Goal: Task Accomplishment & Management: Use online tool/utility

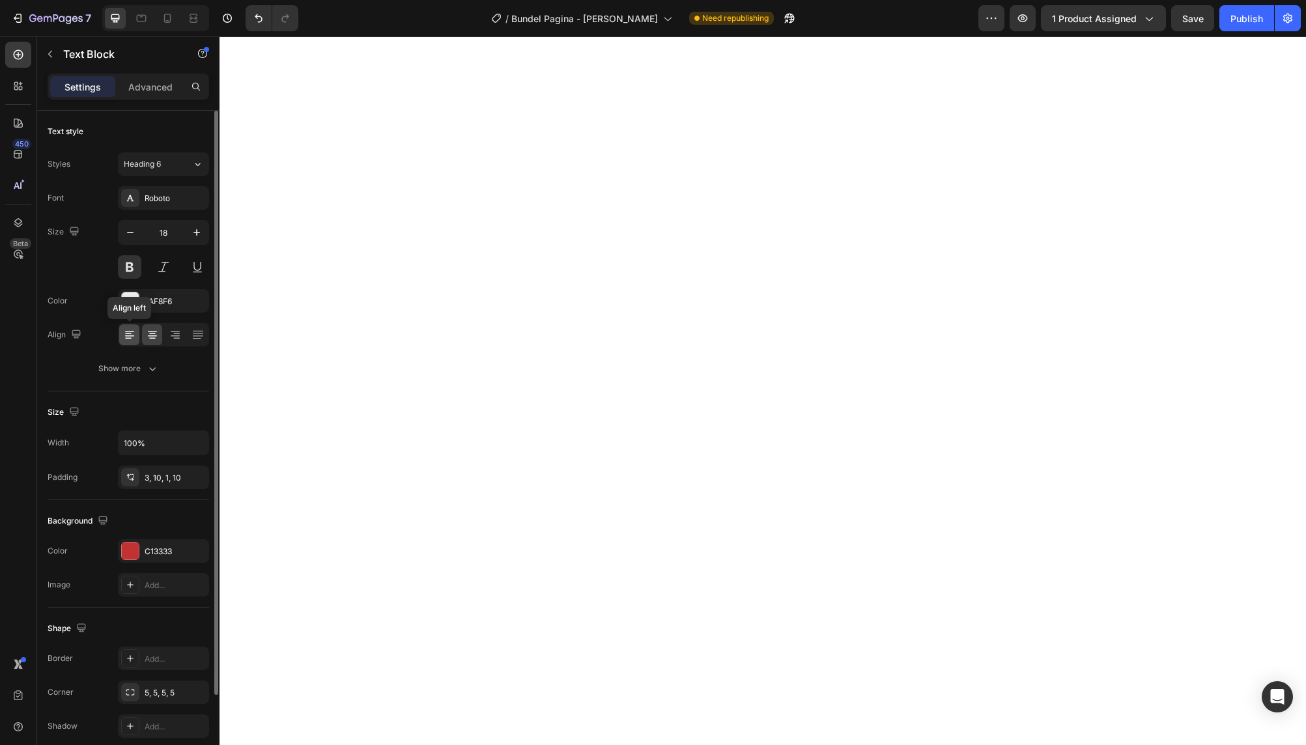
click at [133, 338] on icon at bounding box center [129, 334] width 13 height 13
click at [134, 339] on icon at bounding box center [129, 334] width 13 height 13
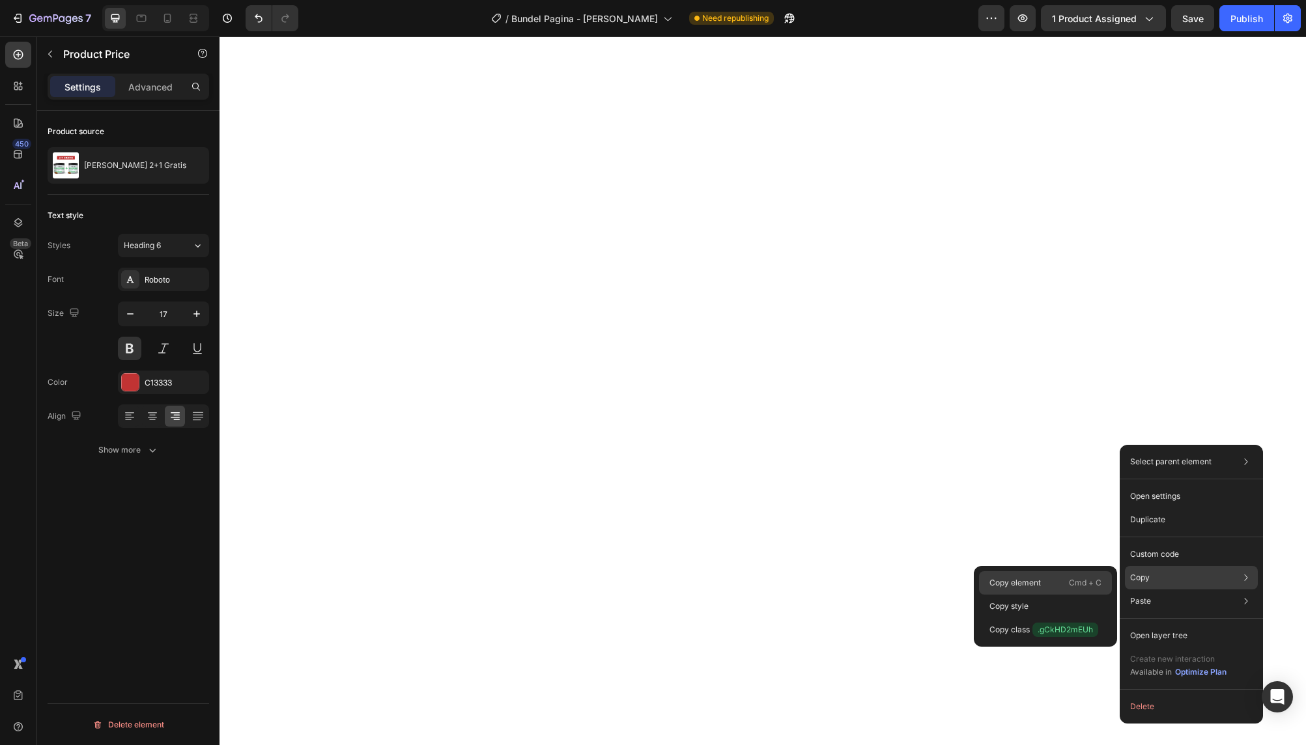
click at [1039, 586] on p "Copy element" at bounding box center [1014, 583] width 51 height 12
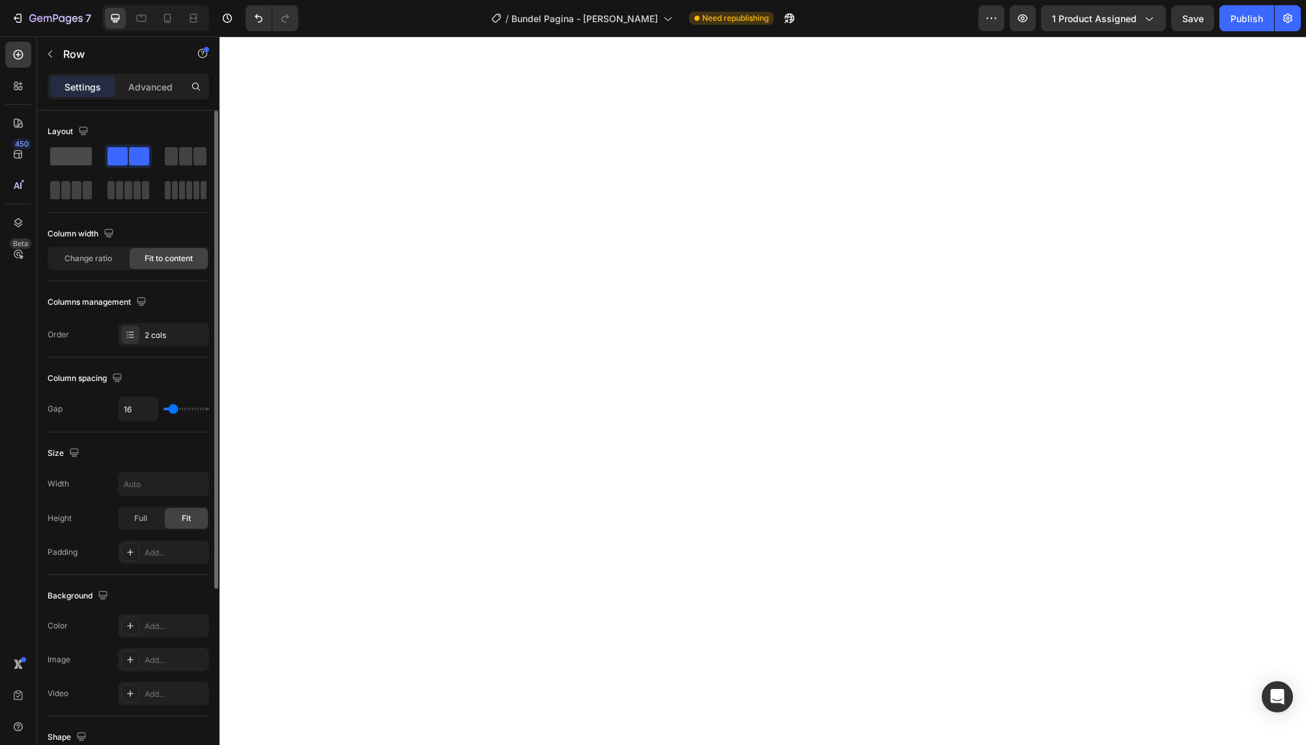
click at [81, 164] on span at bounding box center [71, 156] width 42 height 18
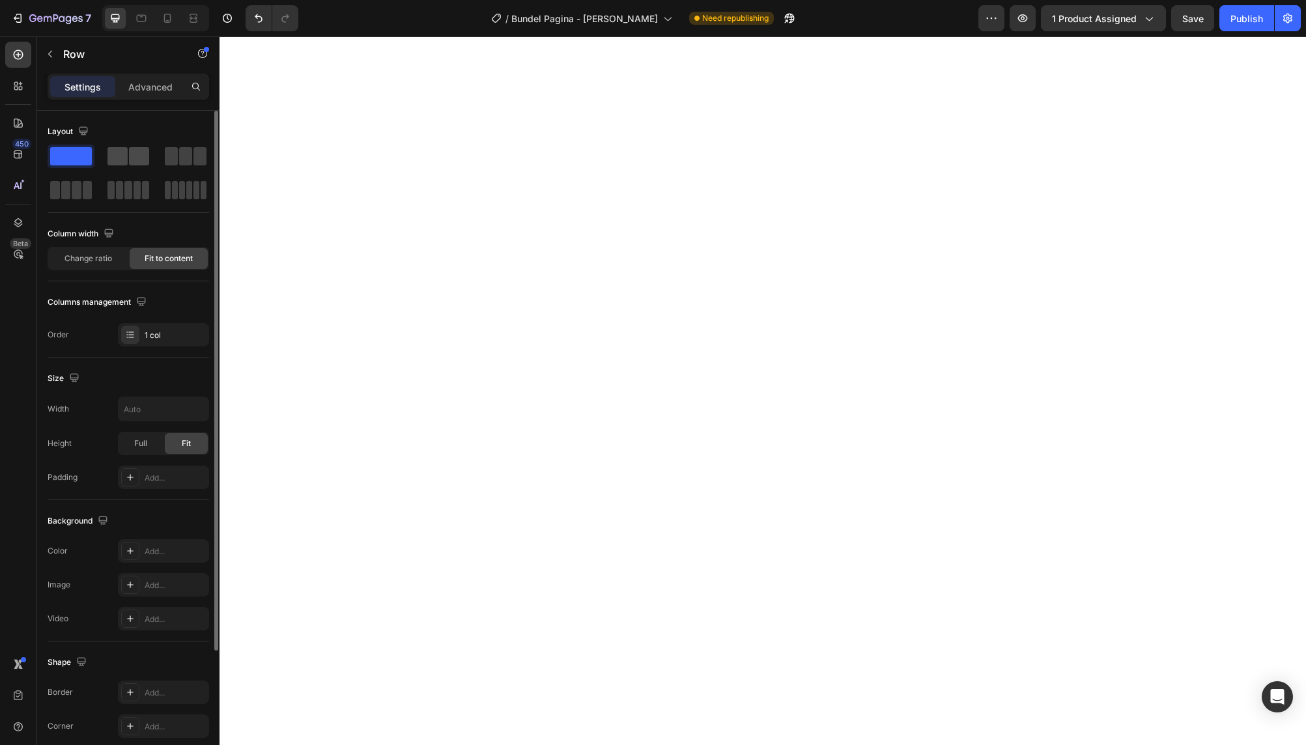
click at [124, 154] on span at bounding box center [117, 156] width 20 height 18
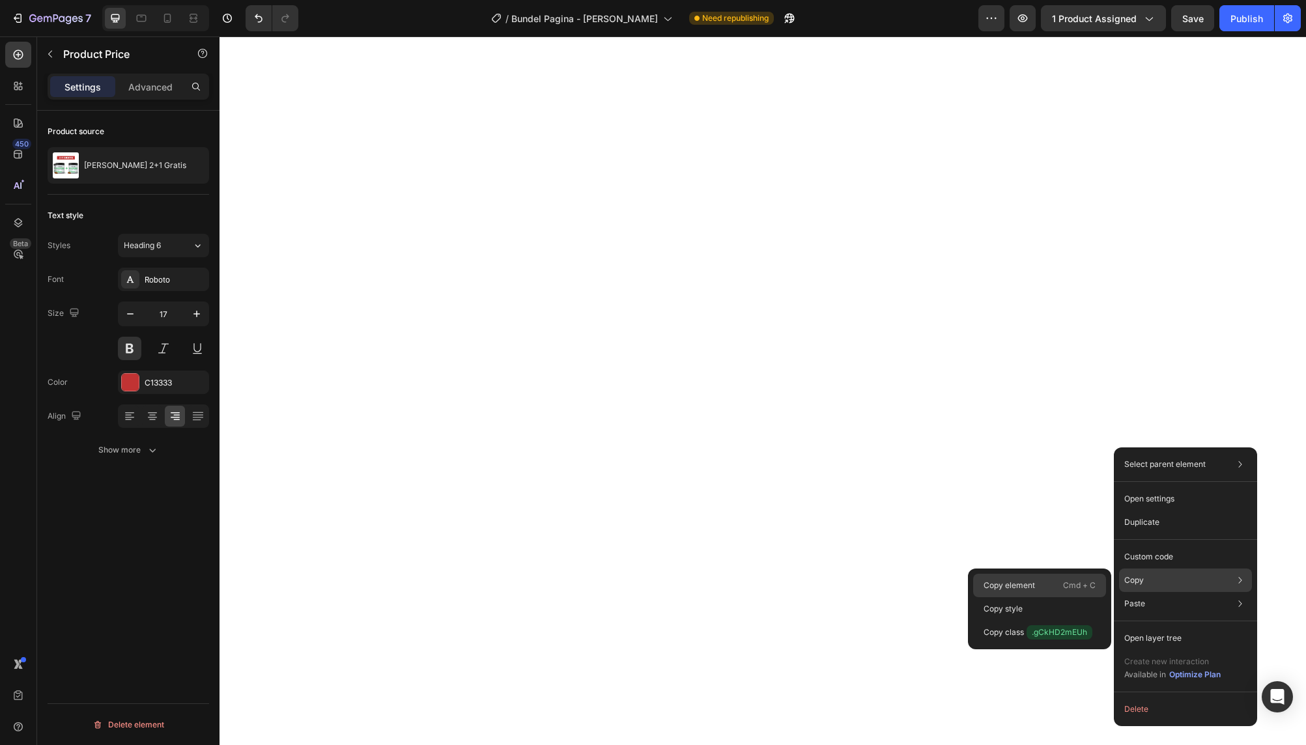
click at [1034, 589] on p "Copy element" at bounding box center [1008, 586] width 51 height 12
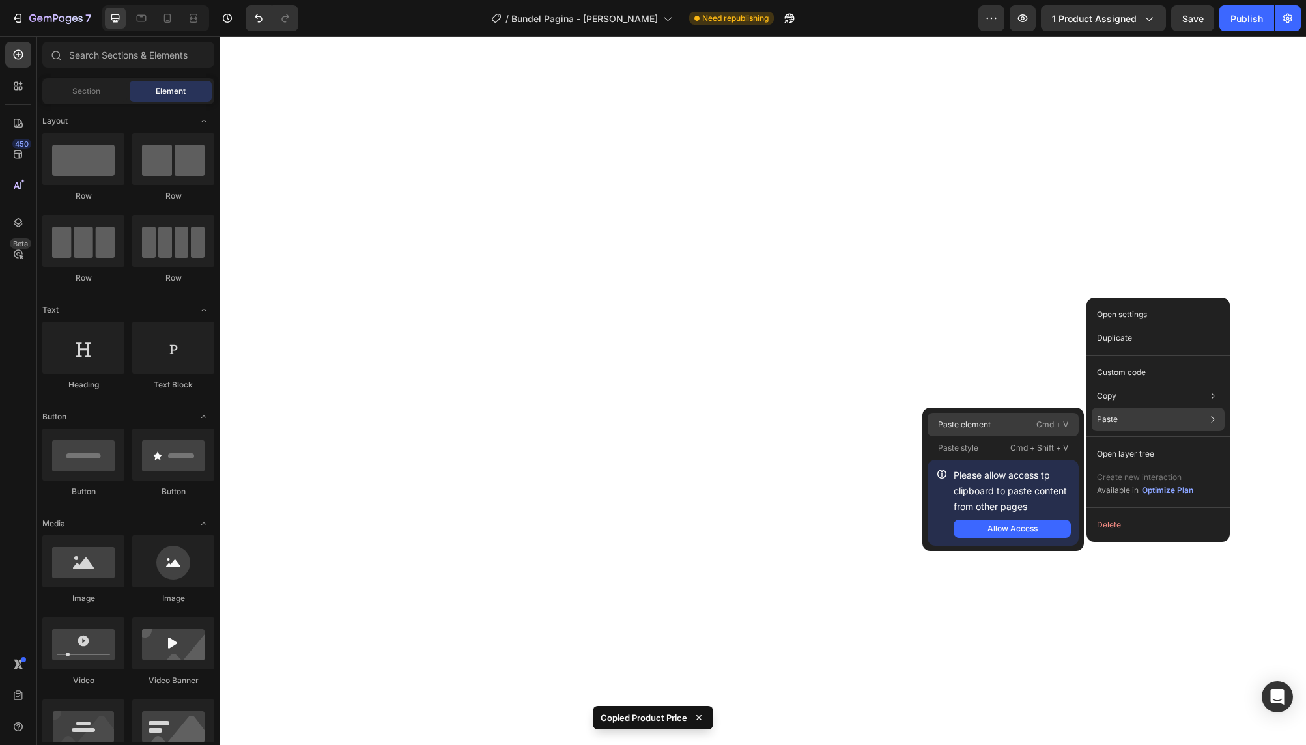
click at [1038, 423] on p "Cmd + V" at bounding box center [1052, 424] width 32 height 13
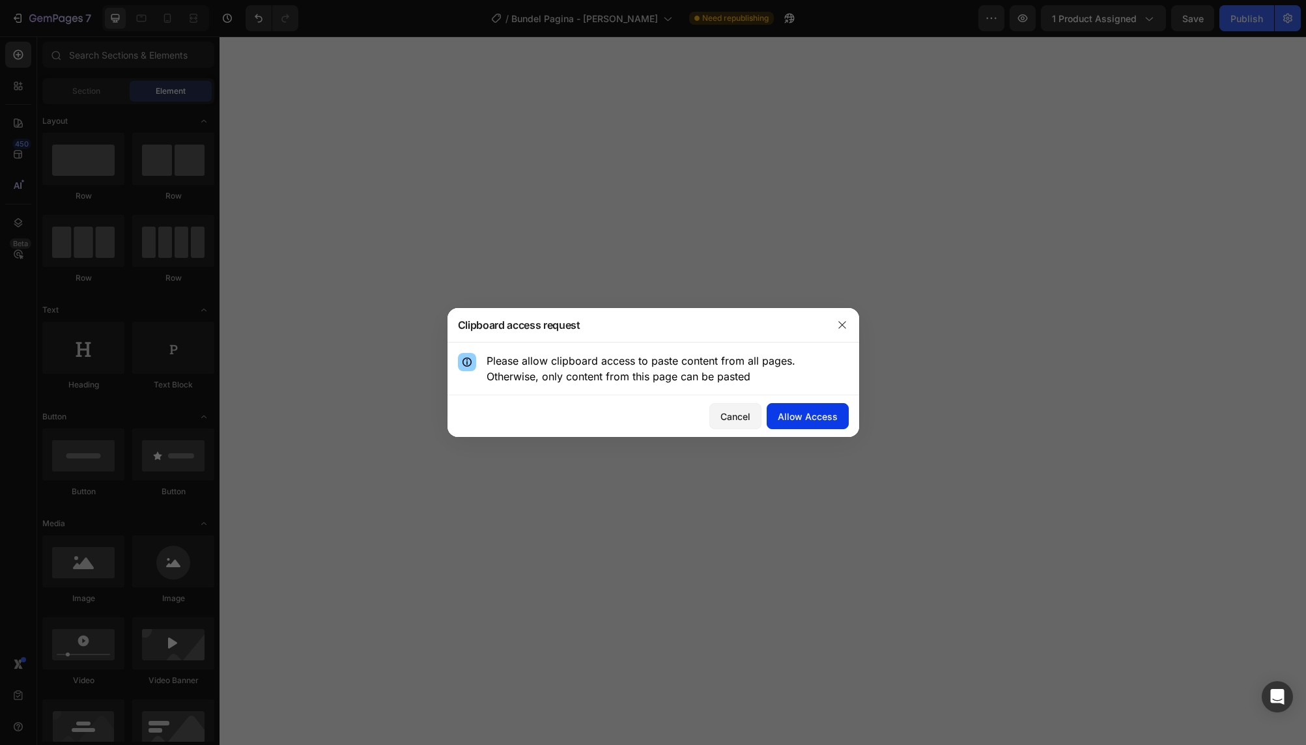
click at [815, 423] on button "Allow Access" at bounding box center [808, 416] width 82 height 26
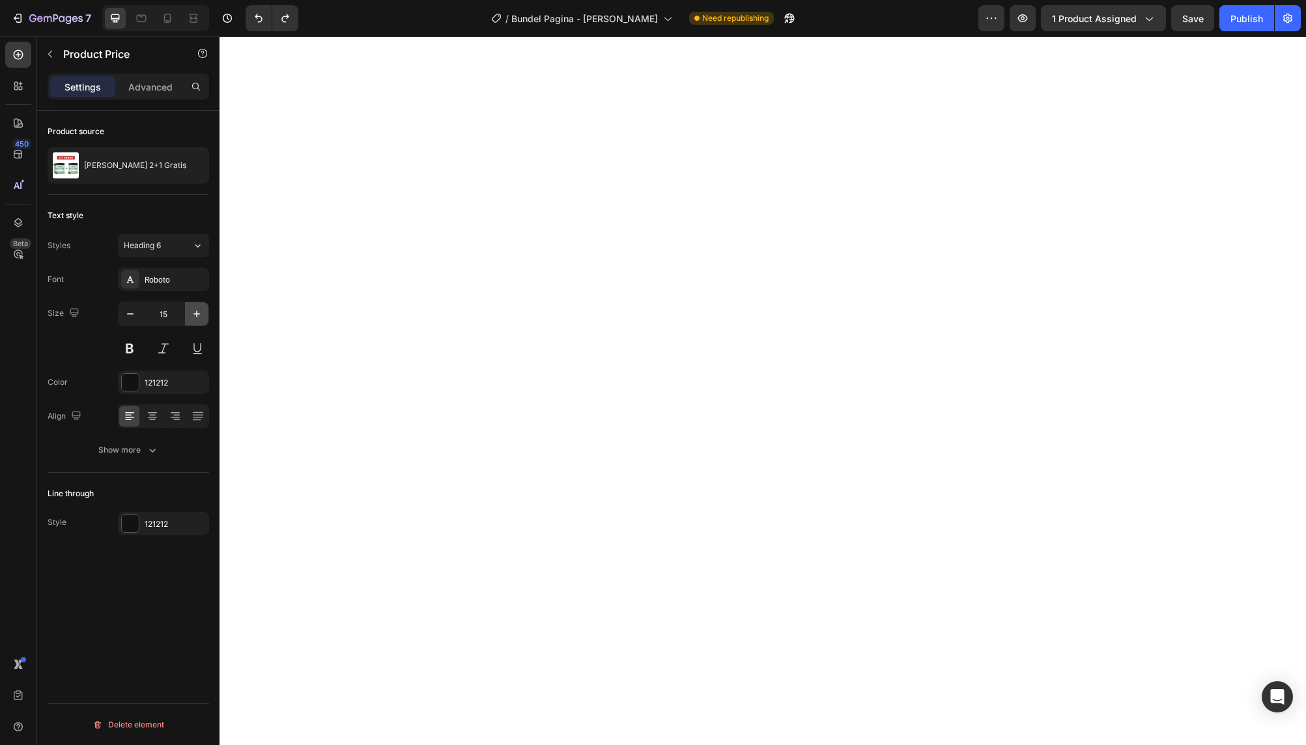
click at [199, 316] on icon "button" at bounding box center [196, 313] width 13 height 13
type input "17"
click at [130, 349] on button at bounding box center [129, 348] width 23 height 23
click at [201, 320] on icon "button" at bounding box center [196, 313] width 13 height 13
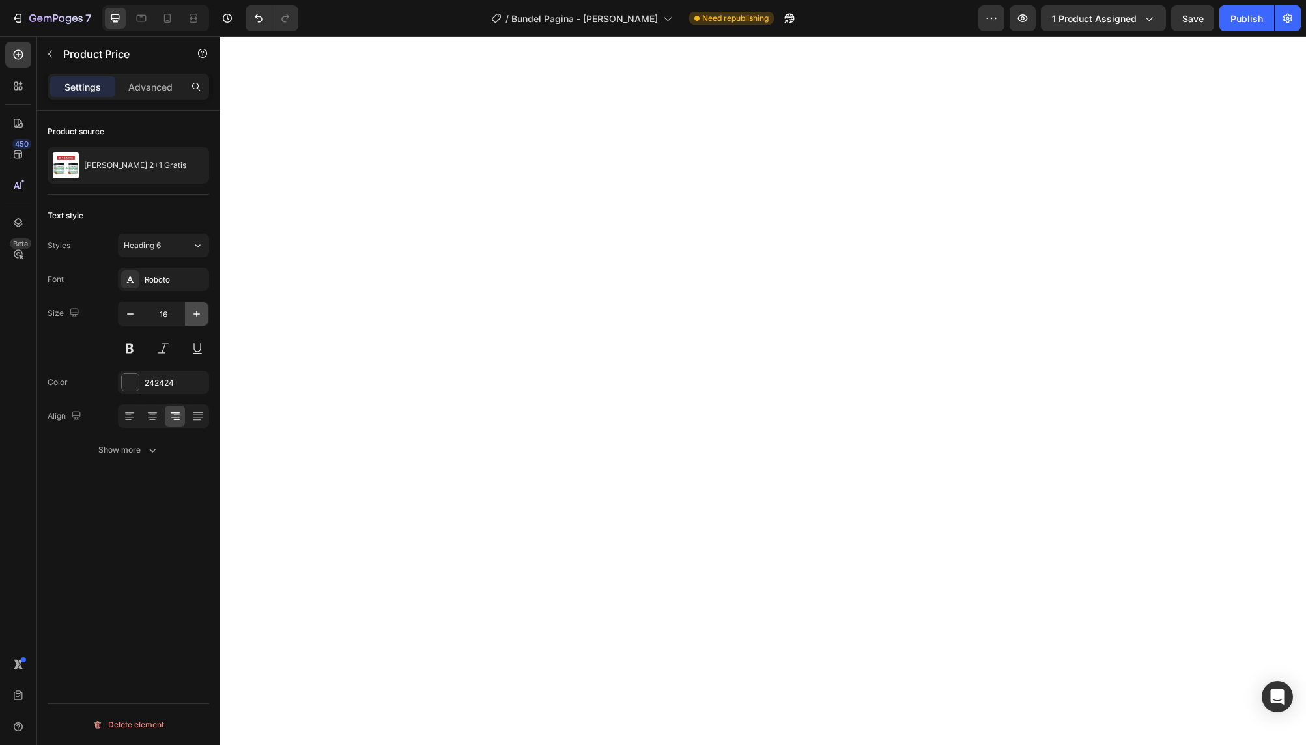
click at [201, 320] on icon "button" at bounding box center [196, 313] width 13 height 13
type input "17"
click at [135, 349] on button at bounding box center [129, 348] width 23 height 23
click at [138, 386] on div at bounding box center [130, 382] width 17 height 17
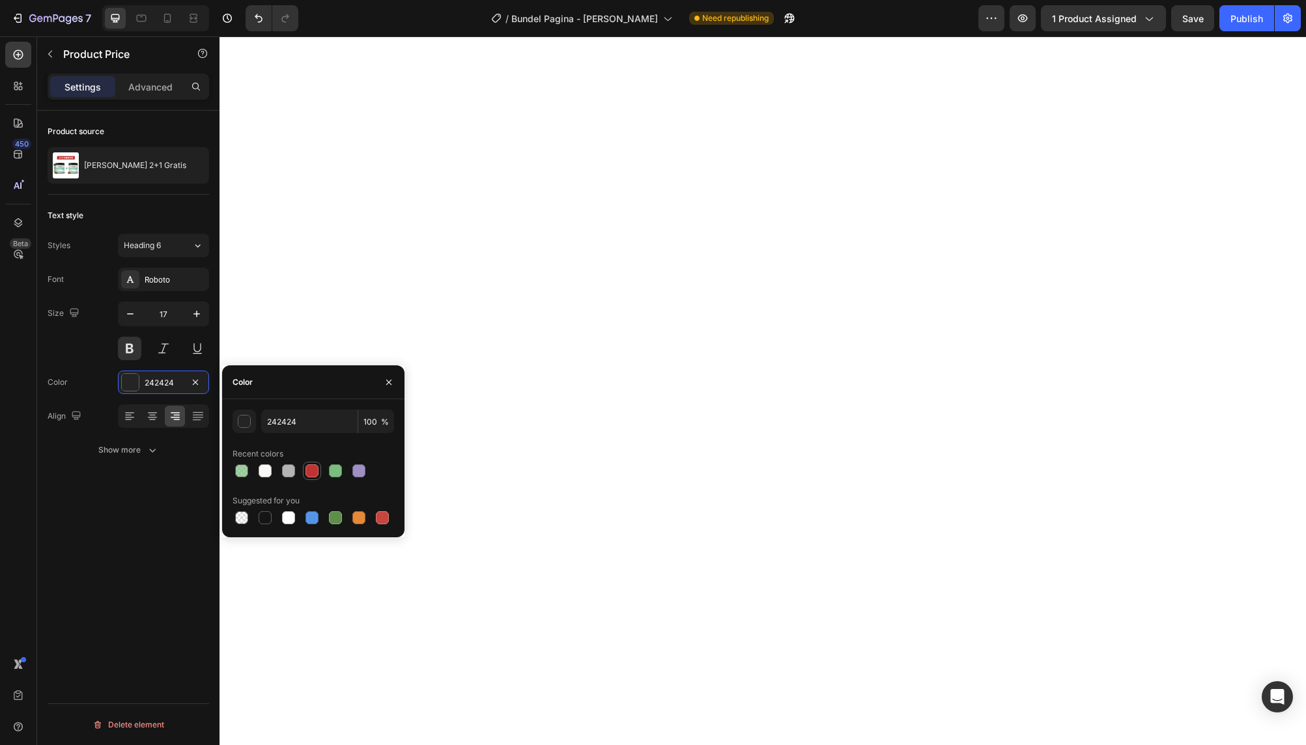
click at [310, 470] on div at bounding box center [311, 470] width 13 height 13
type input "C13333"
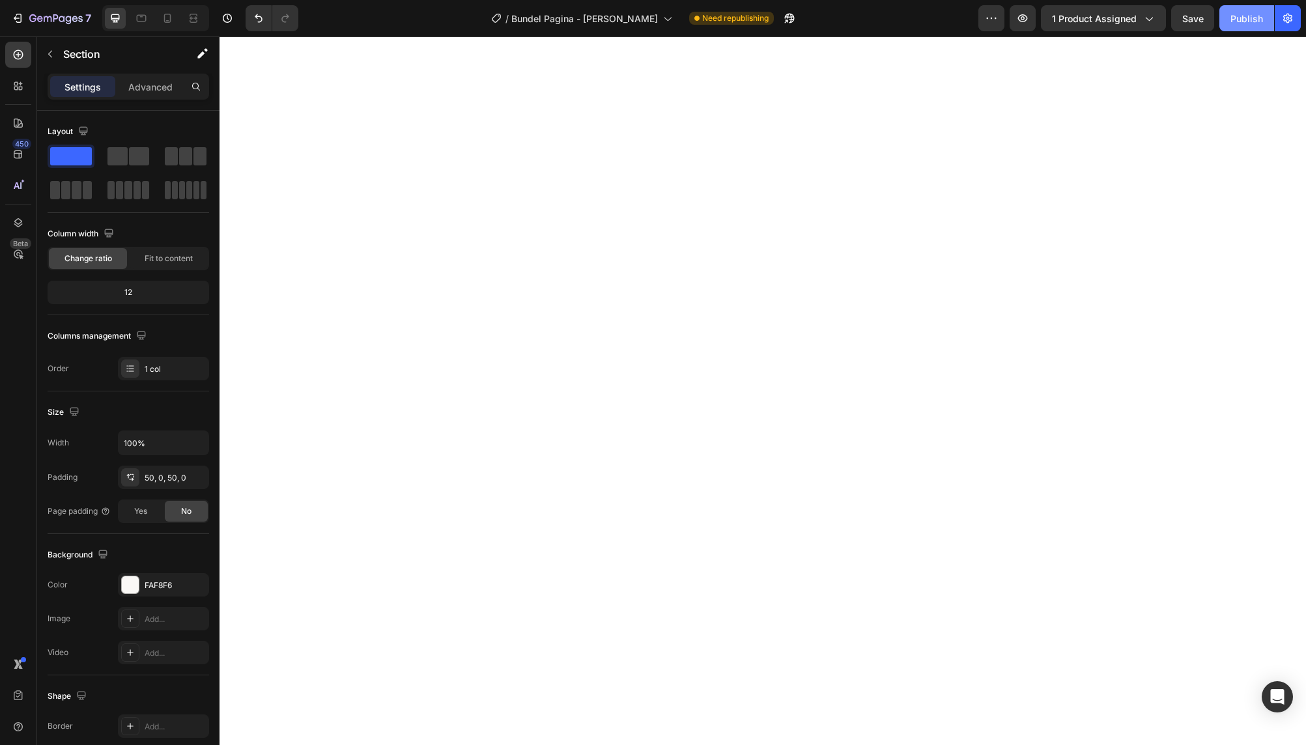
click at [1241, 23] on div "Publish" at bounding box center [1246, 19] width 33 height 14
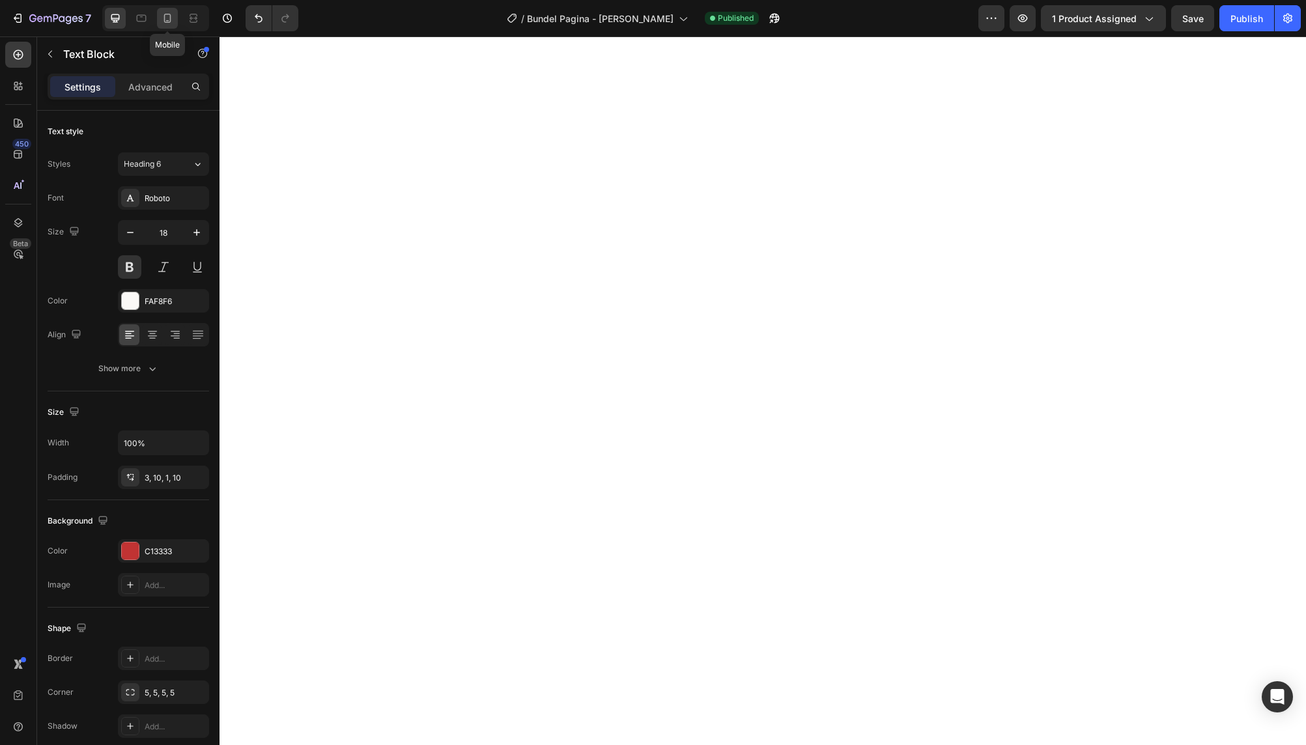
click at [170, 23] on icon at bounding box center [167, 18] width 13 height 13
type input "16"
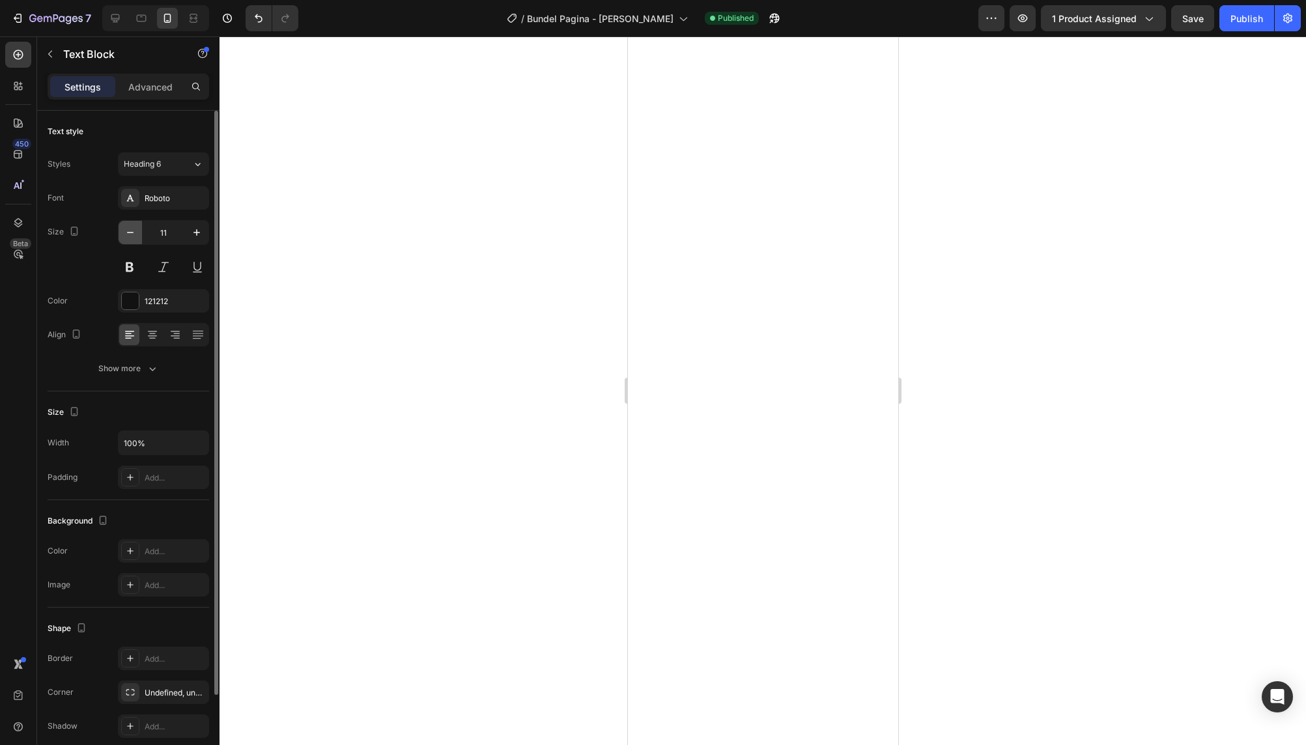
click at [130, 239] on button "button" at bounding box center [130, 232] width 23 height 23
click at [201, 236] on icon "button" at bounding box center [196, 232] width 13 height 13
type input "11"
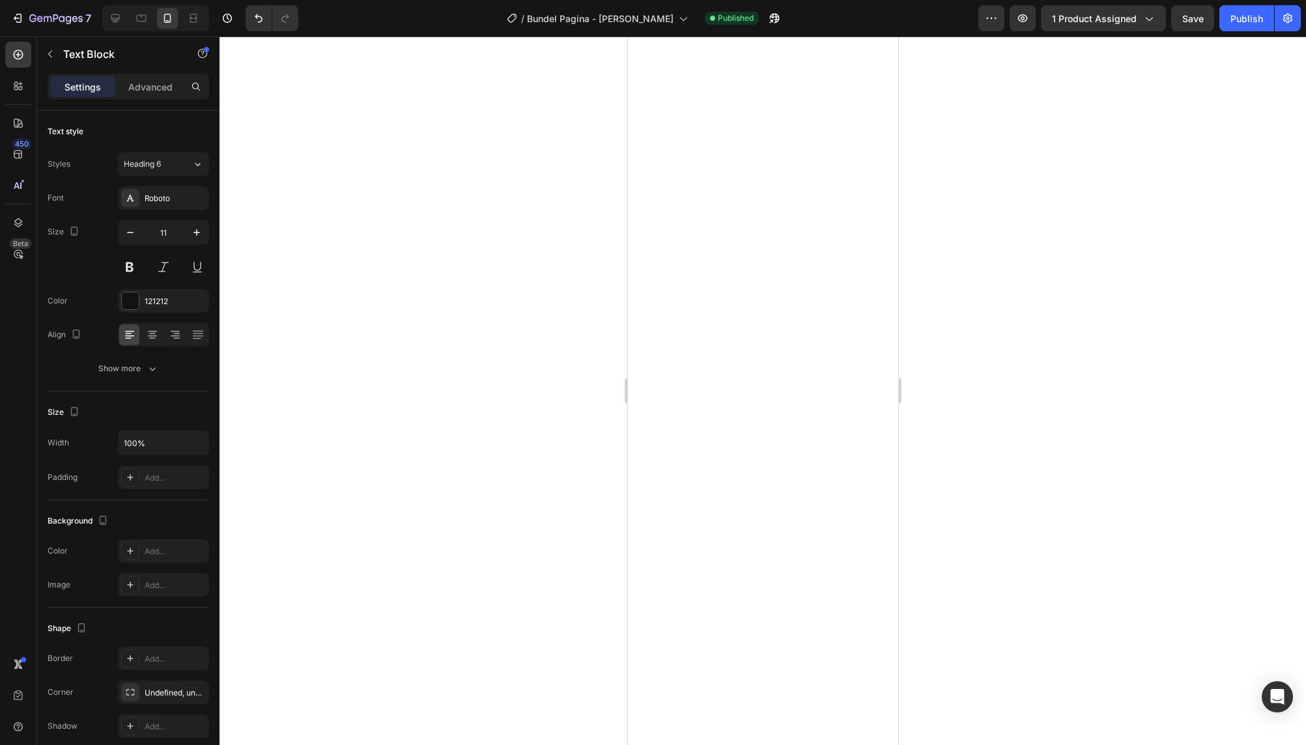
click at [601, 272] on div at bounding box center [762, 390] width 1086 height 709
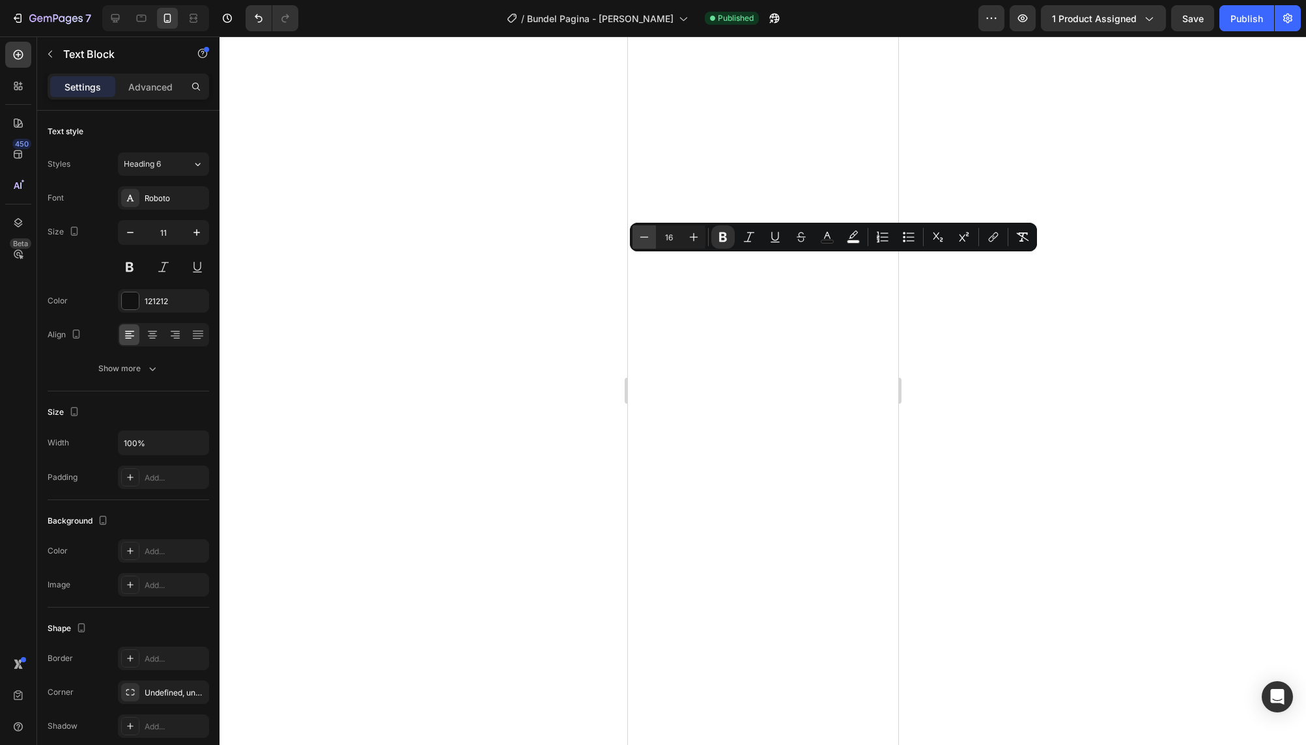
click at [645, 239] on icon "Editor contextual toolbar" at bounding box center [644, 237] width 13 height 13
type input "14"
click at [590, 310] on div at bounding box center [762, 390] width 1086 height 709
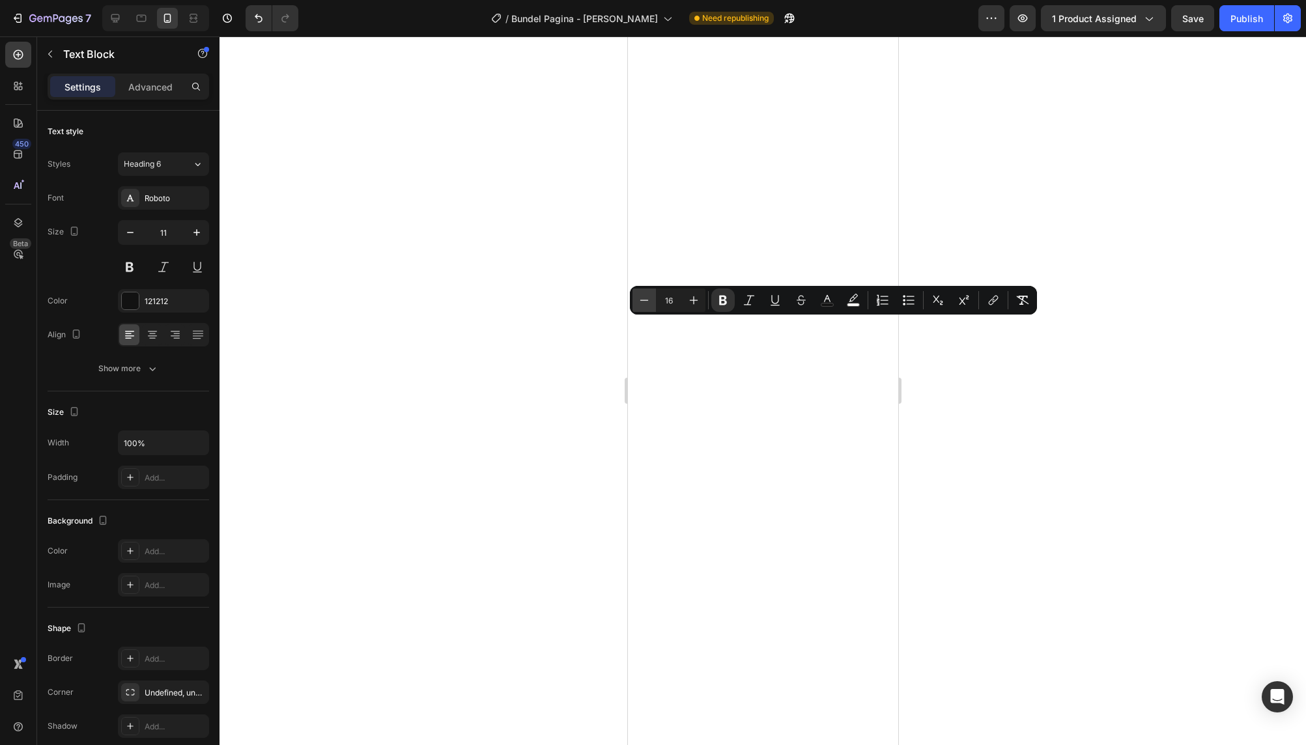
click at [645, 305] on icon "Editor contextual toolbar" at bounding box center [644, 300] width 13 height 13
type input "14"
click at [607, 380] on div at bounding box center [762, 390] width 1086 height 709
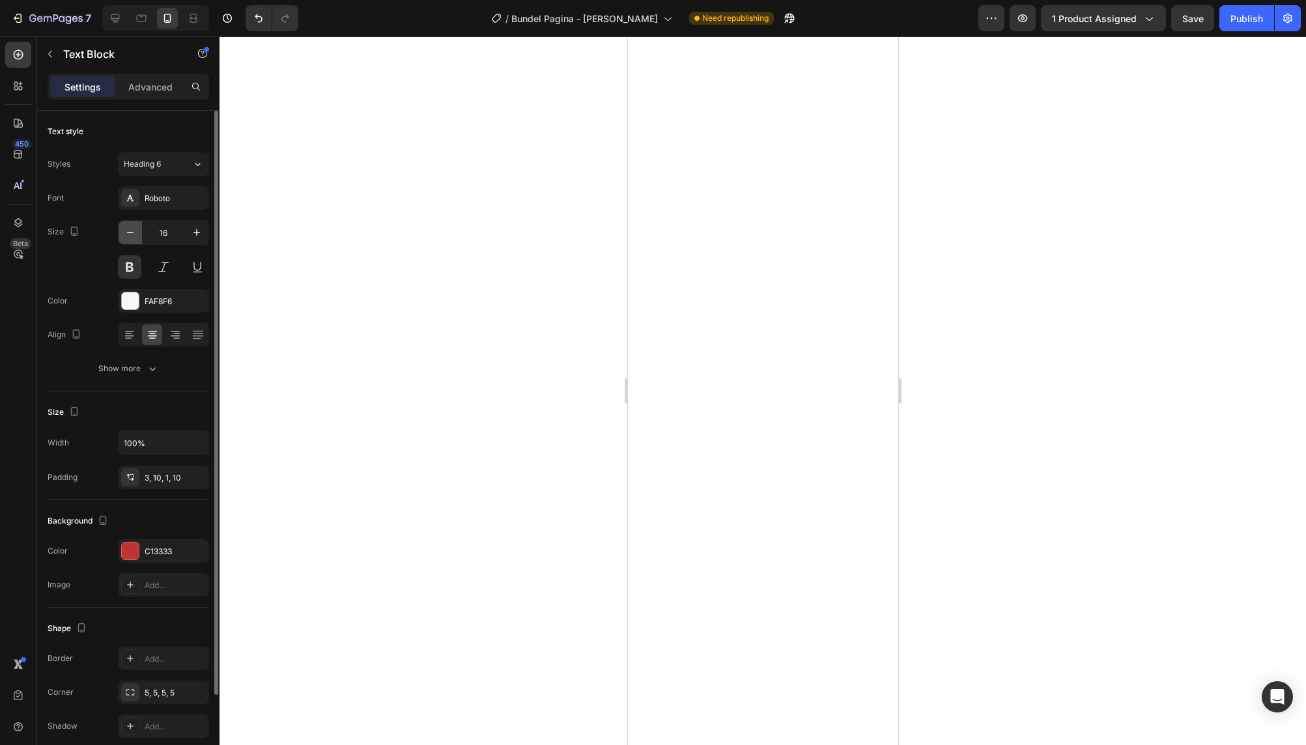
click at [130, 236] on icon "button" at bounding box center [130, 232] width 13 height 13
type input "15"
click at [132, 336] on icon at bounding box center [129, 335] width 9 height 1
click at [130, 336] on icon at bounding box center [129, 335] width 9 height 1
click at [196, 239] on button "button" at bounding box center [196, 232] width 23 height 23
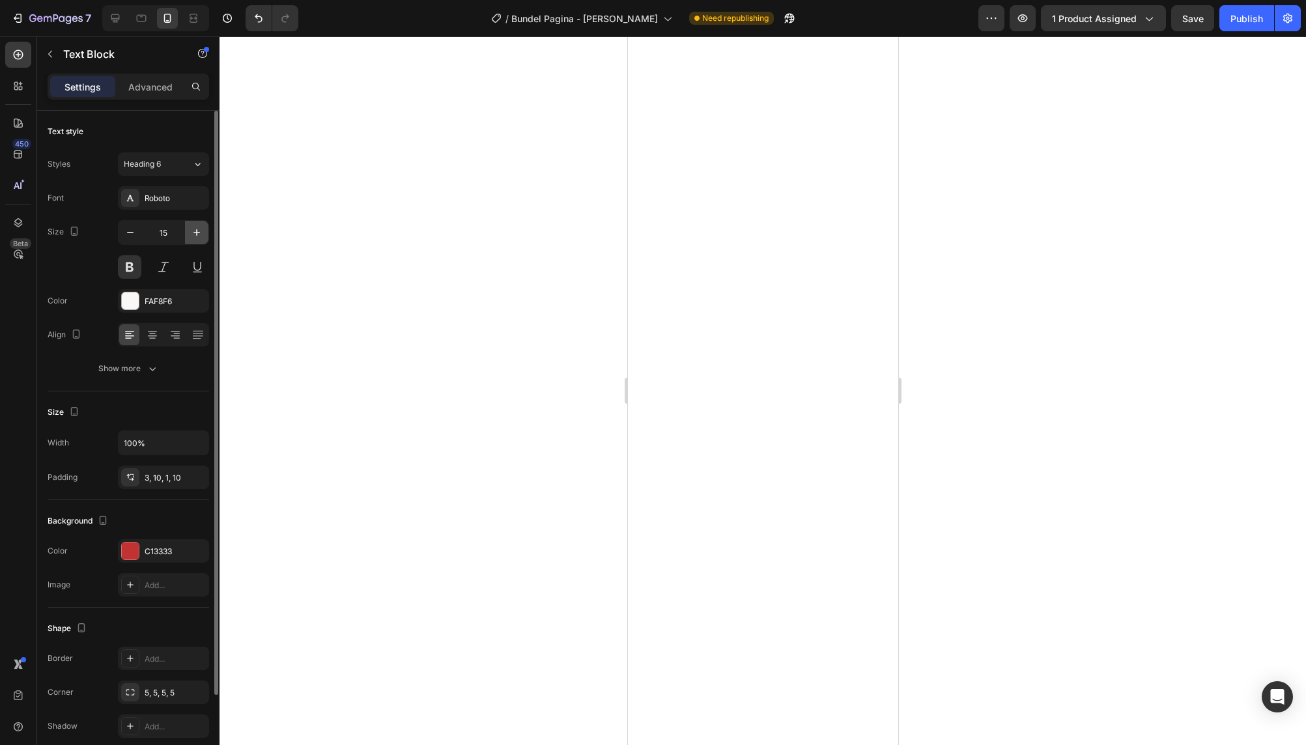
type input "16"
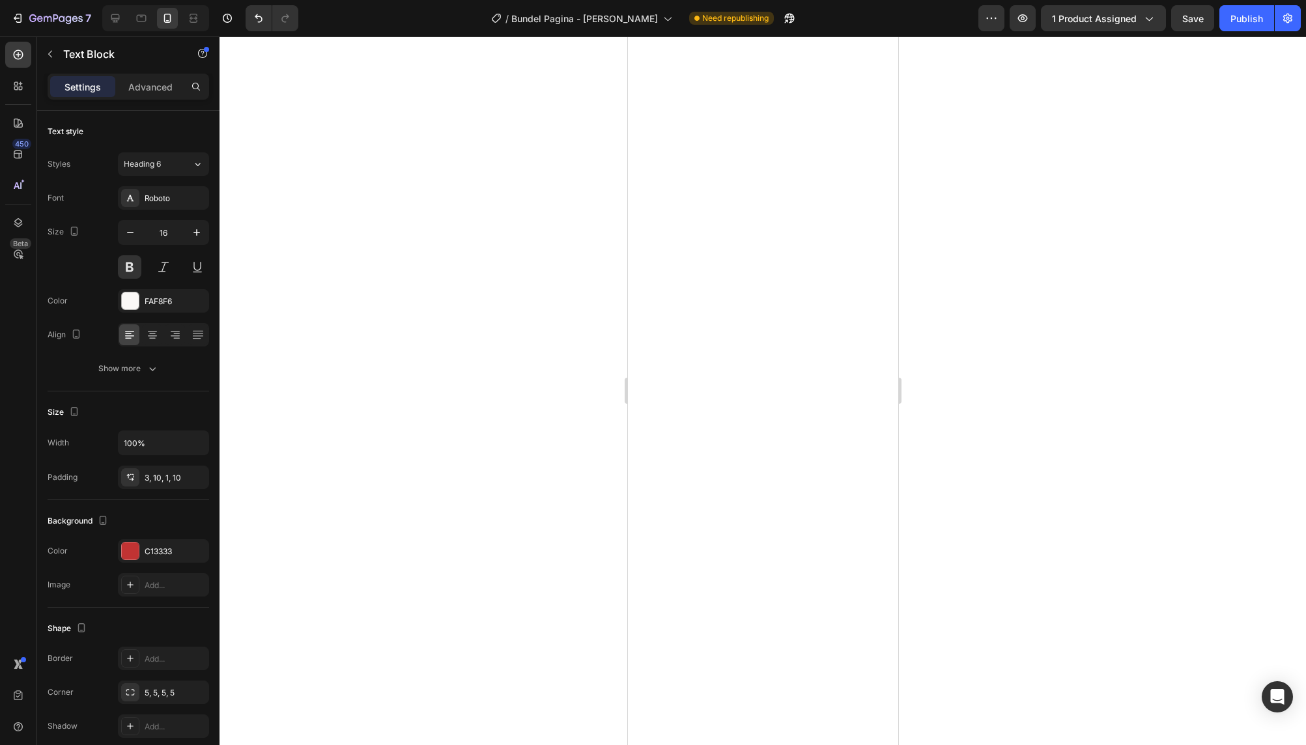
click at [554, 311] on div at bounding box center [762, 390] width 1086 height 709
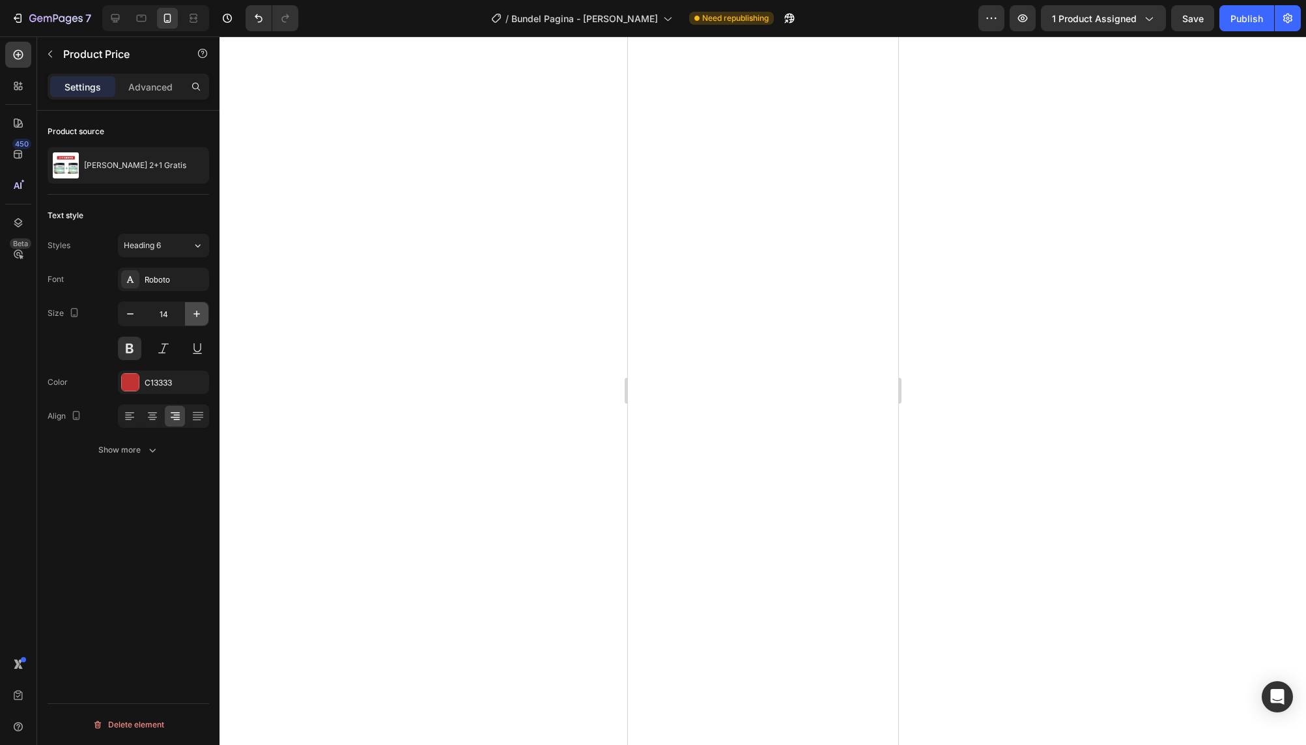
click at [198, 317] on icon "button" at bounding box center [196, 313] width 13 height 13
type input "17"
click at [196, 317] on icon "button" at bounding box center [196, 313] width 13 height 13
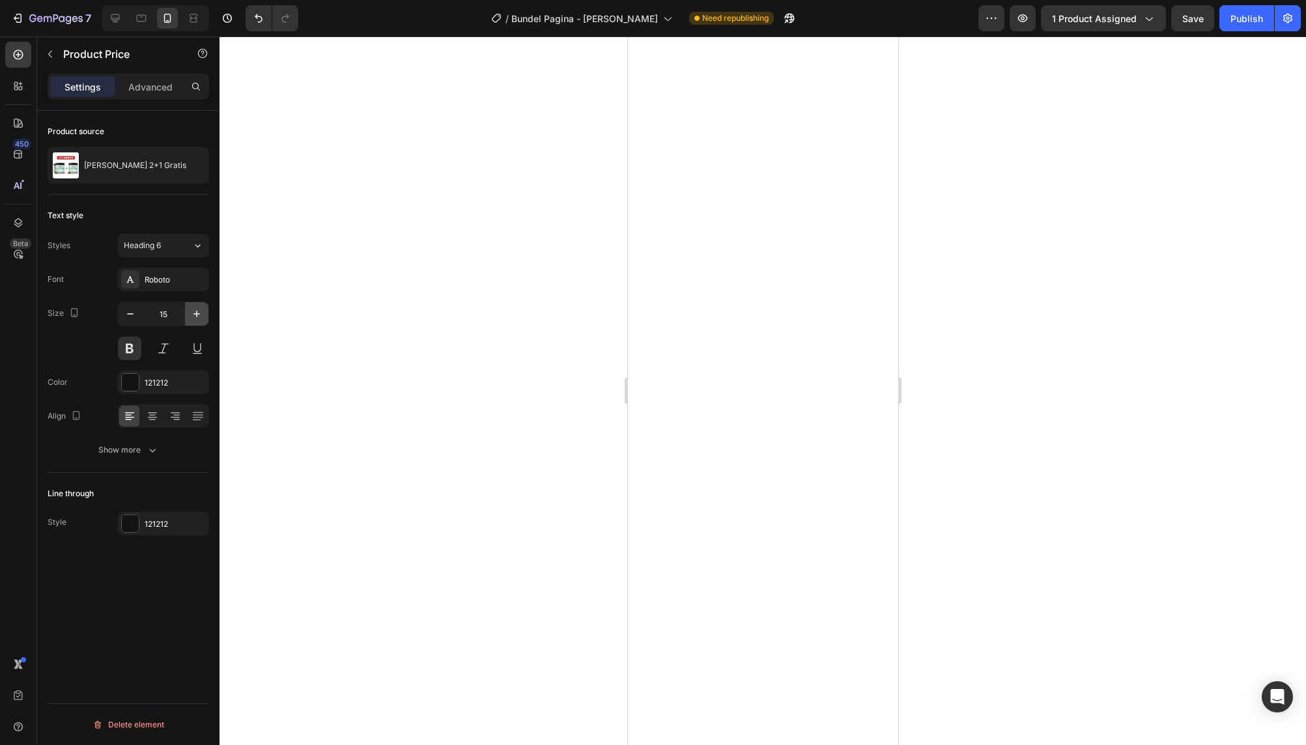
click at [196, 317] on icon "button" at bounding box center [196, 313] width 13 height 13
type input "16"
click at [990, 369] on div at bounding box center [762, 390] width 1086 height 709
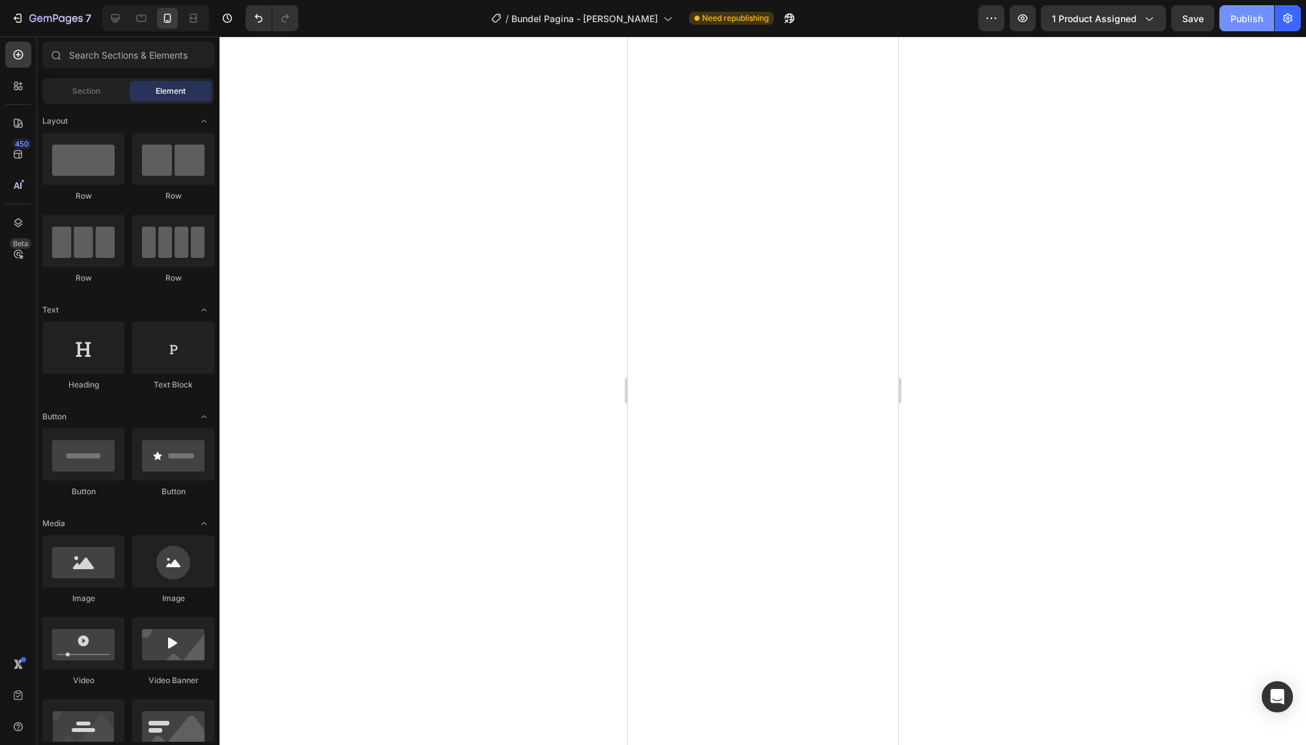
click at [1240, 20] on div "Publish" at bounding box center [1246, 19] width 33 height 14
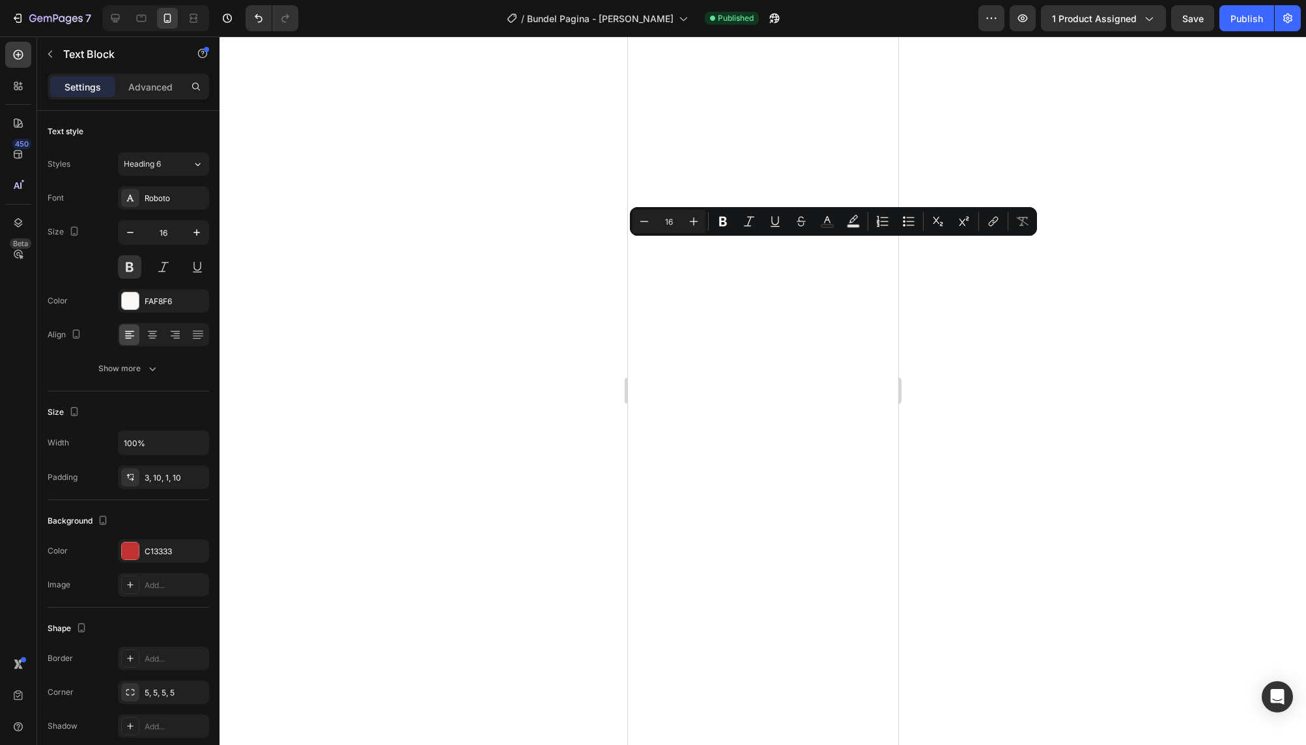
click at [482, 302] on div at bounding box center [762, 390] width 1086 height 709
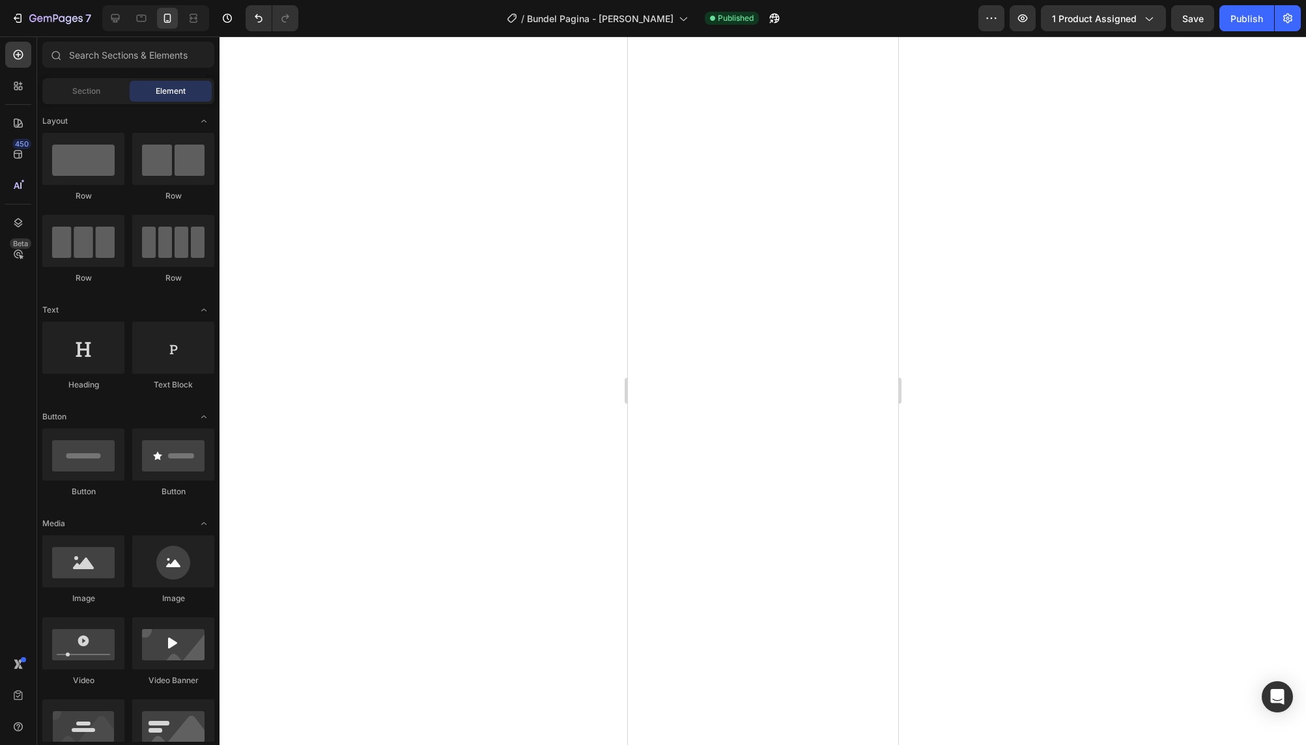
click at [557, 292] on div at bounding box center [762, 390] width 1086 height 709
click at [568, 302] on div at bounding box center [762, 390] width 1086 height 709
click at [589, 292] on div at bounding box center [762, 390] width 1086 height 709
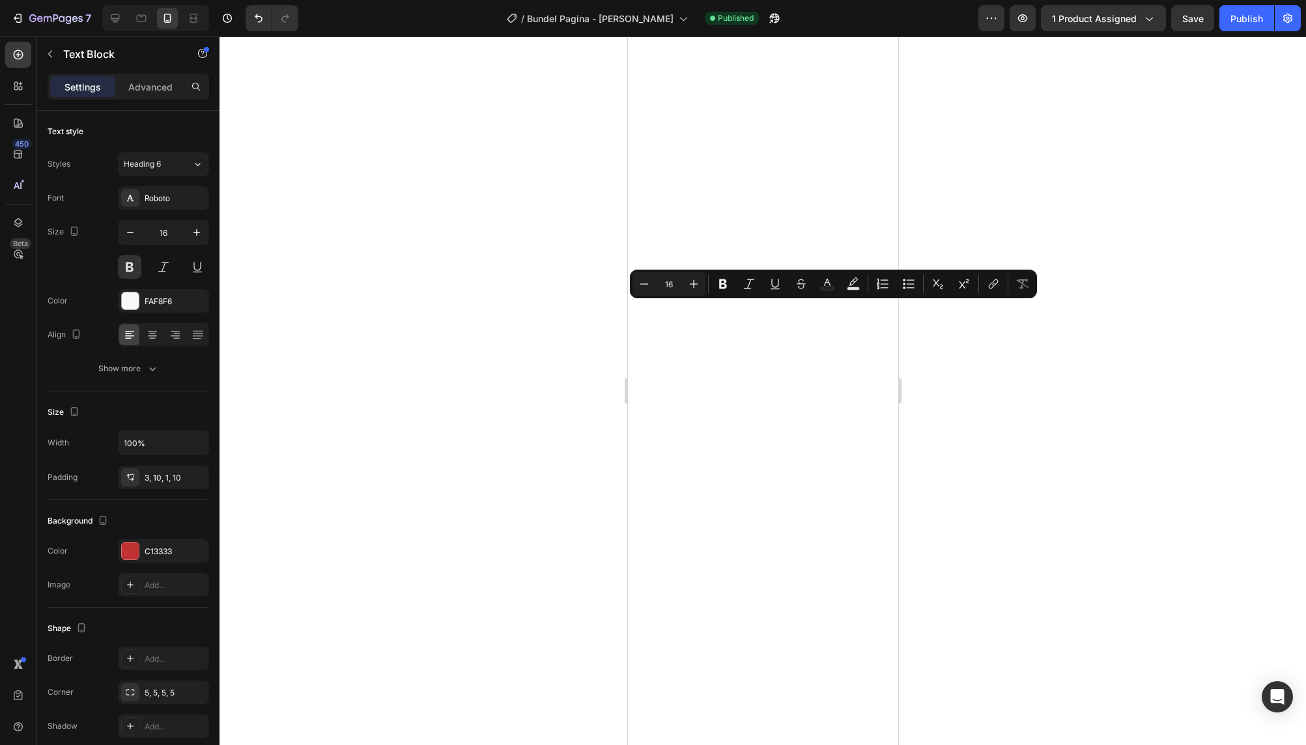
click at [523, 321] on div at bounding box center [762, 390] width 1086 height 709
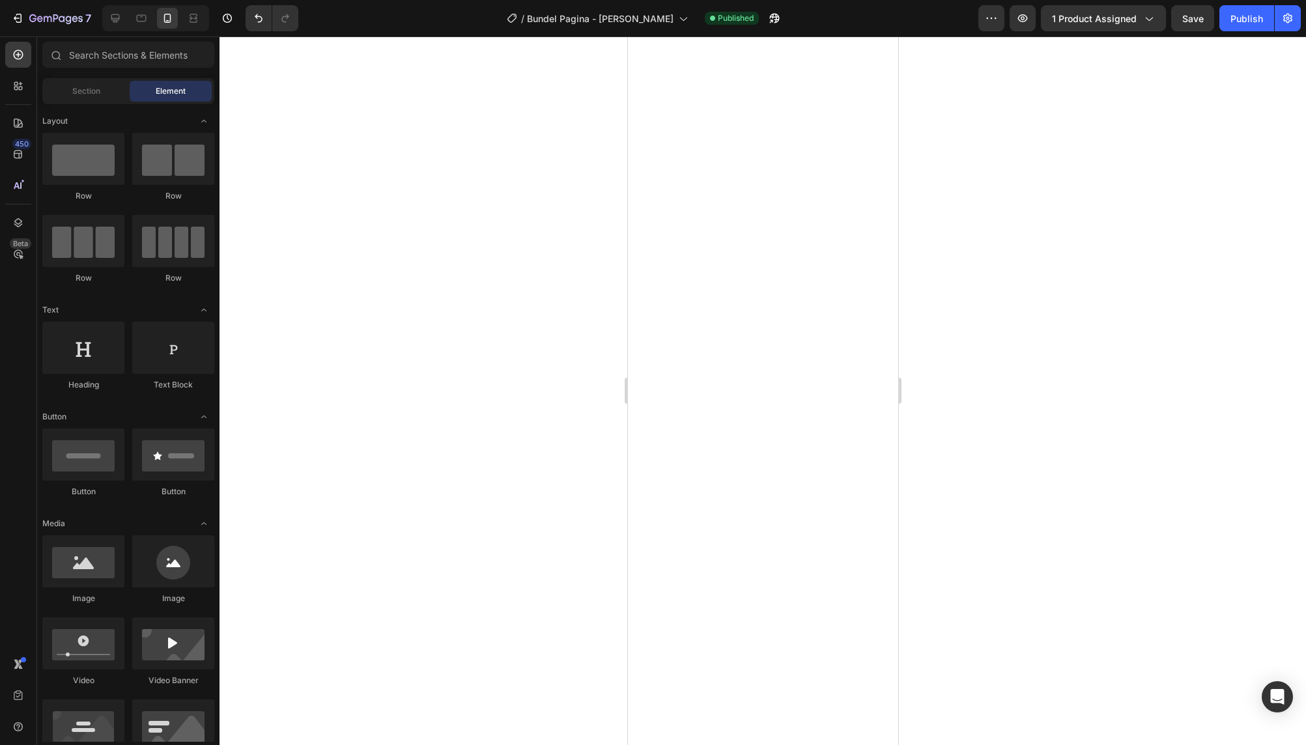
click at [523, 321] on div at bounding box center [762, 390] width 1086 height 709
click at [973, 253] on div at bounding box center [762, 390] width 1086 height 709
click at [564, 344] on div at bounding box center [762, 390] width 1086 height 709
click at [1205, 285] on div at bounding box center [762, 390] width 1086 height 709
click at [1240, 15] on div "Publish" at bounding box center [1246, 19] width 33 height 14
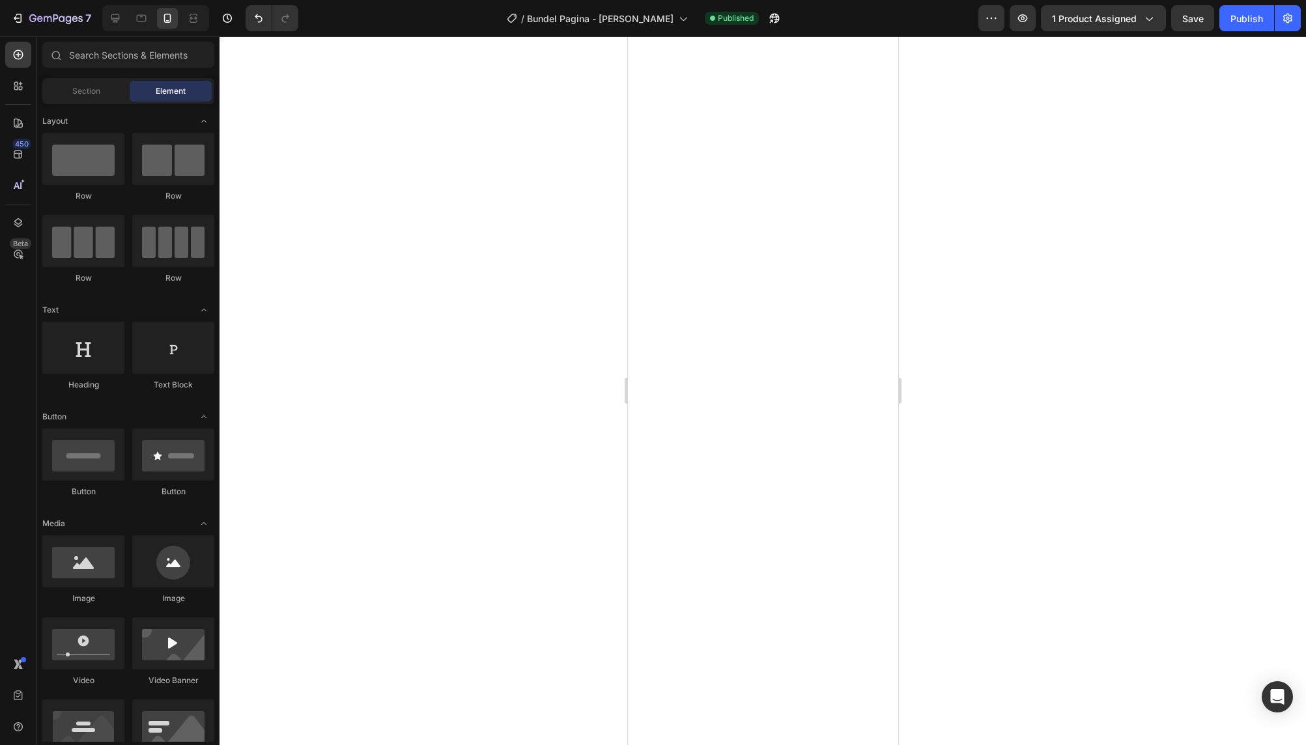
click at [516, 361] on div at bounding box center [762, 390] width 1086 height 709
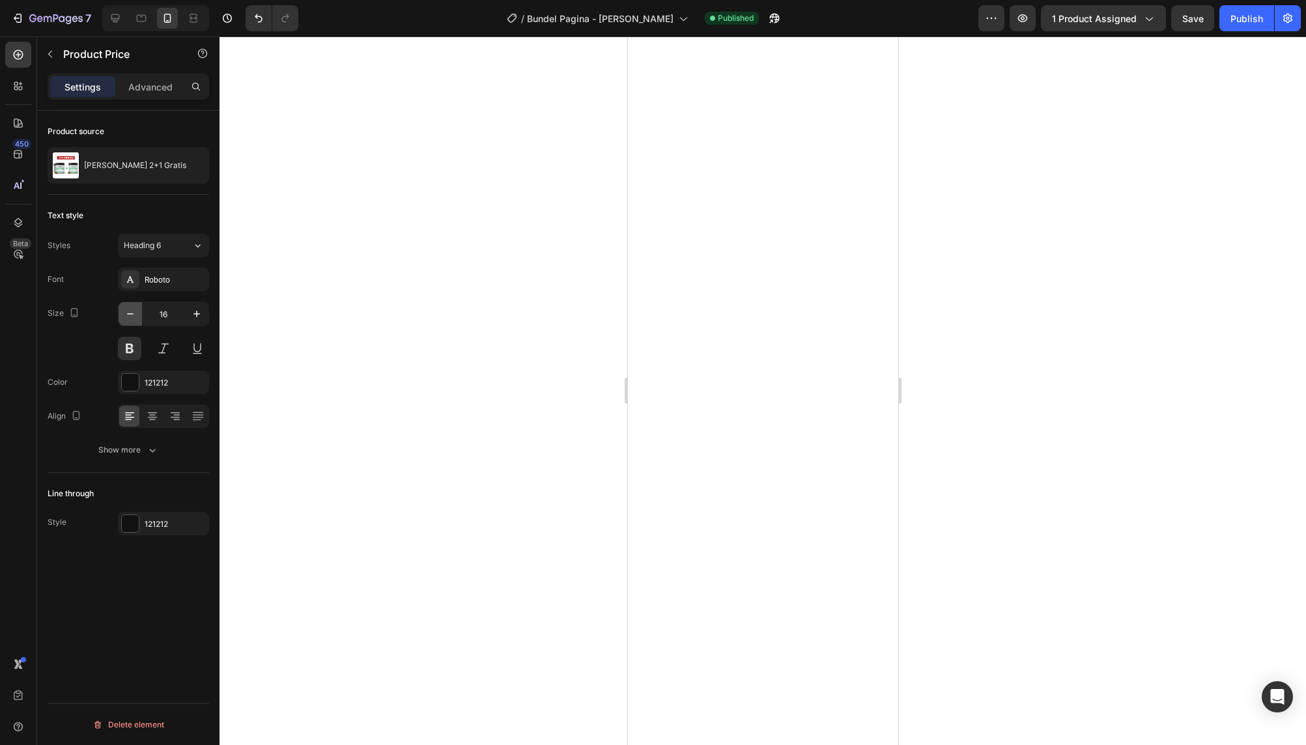
click at [130, 316] on icon "button" at bounding box center [130, 313] width 13 height 13
type input "15"
click at [123, 315] on button "button" at bounding box center [130, 313] width 23 height 23
type input "16"
click at [124, 316] on icon "button" at bounding box center [130, 313] width 13 height 13
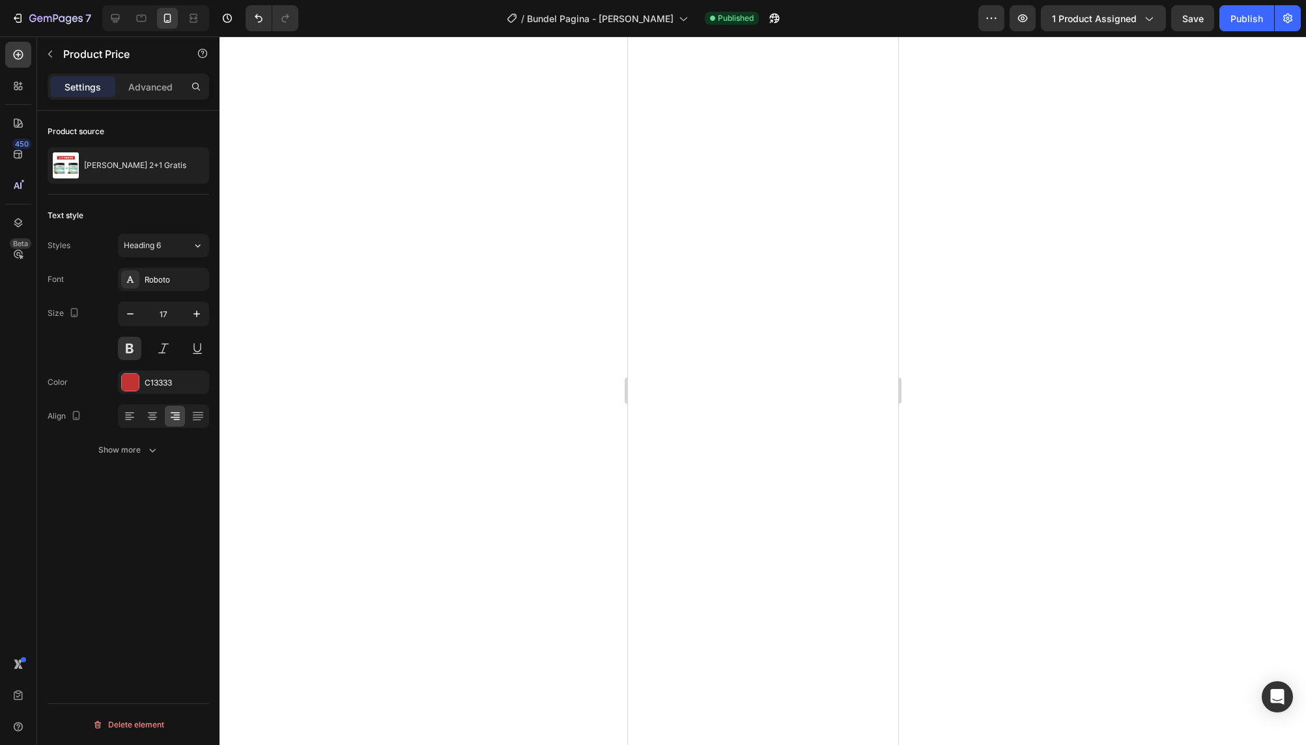
type input "16"
click at [125, 316] on icon "button" at bounding box center [130, 313] width 13 height 13
type input "15"
click at [131, 313] on icon "button" at bounding box center [130, 313] width 13 height 13
type input "16"
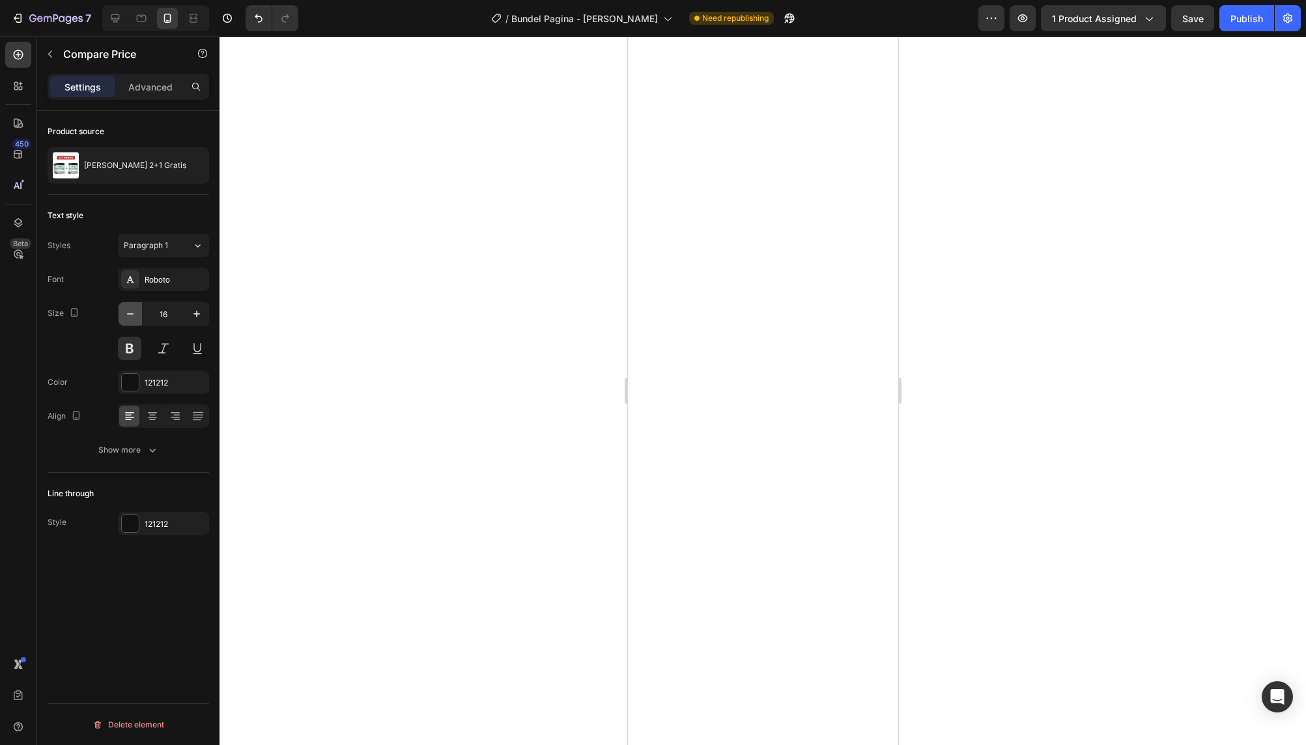
click at [127, 317] on icon "button" at bounding box center [130, 313] width 13 height 13
type input "15"
click at [1248, 16] on div "Publish" at bounding box center [1246, 19] width 33 height 14
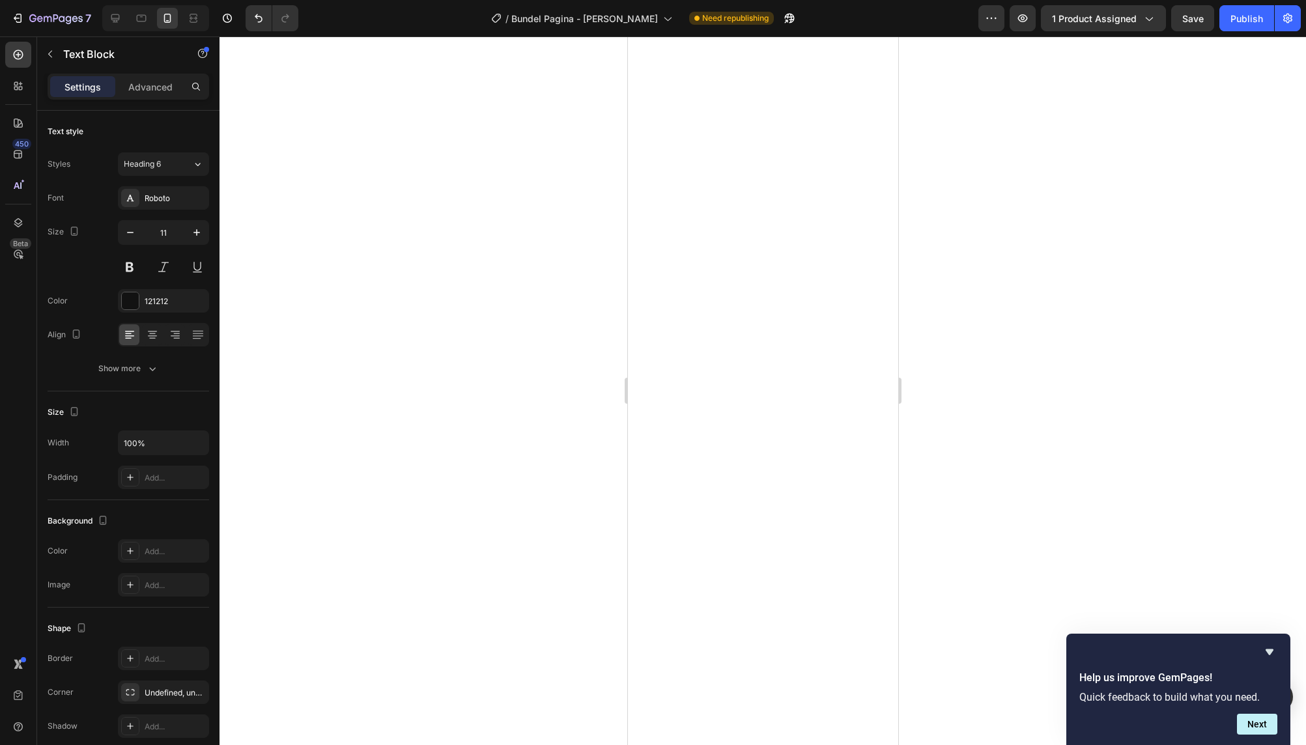
click at [1079, 257] on div at bounding box center [762, 390] width 1086 height 709
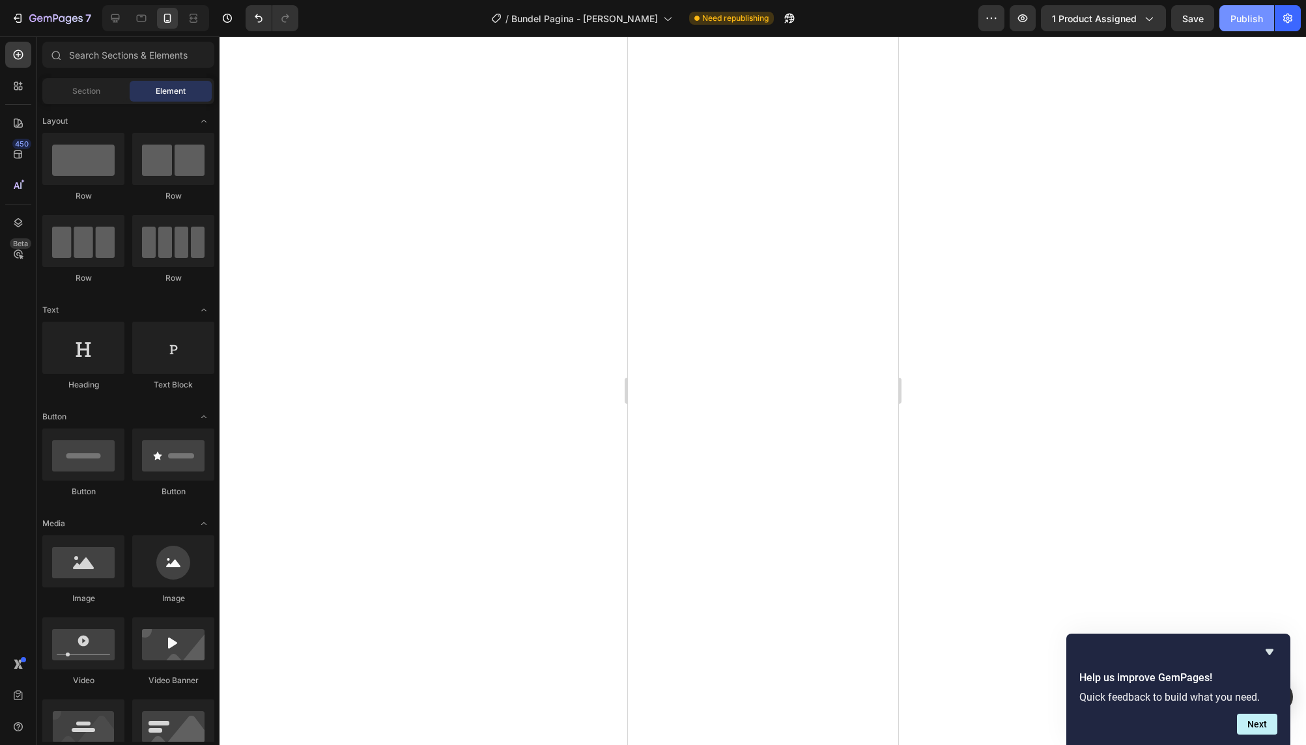
click at [1247, 18] on div "Publish" at bounding box center [1246, 19] width 33 height 14
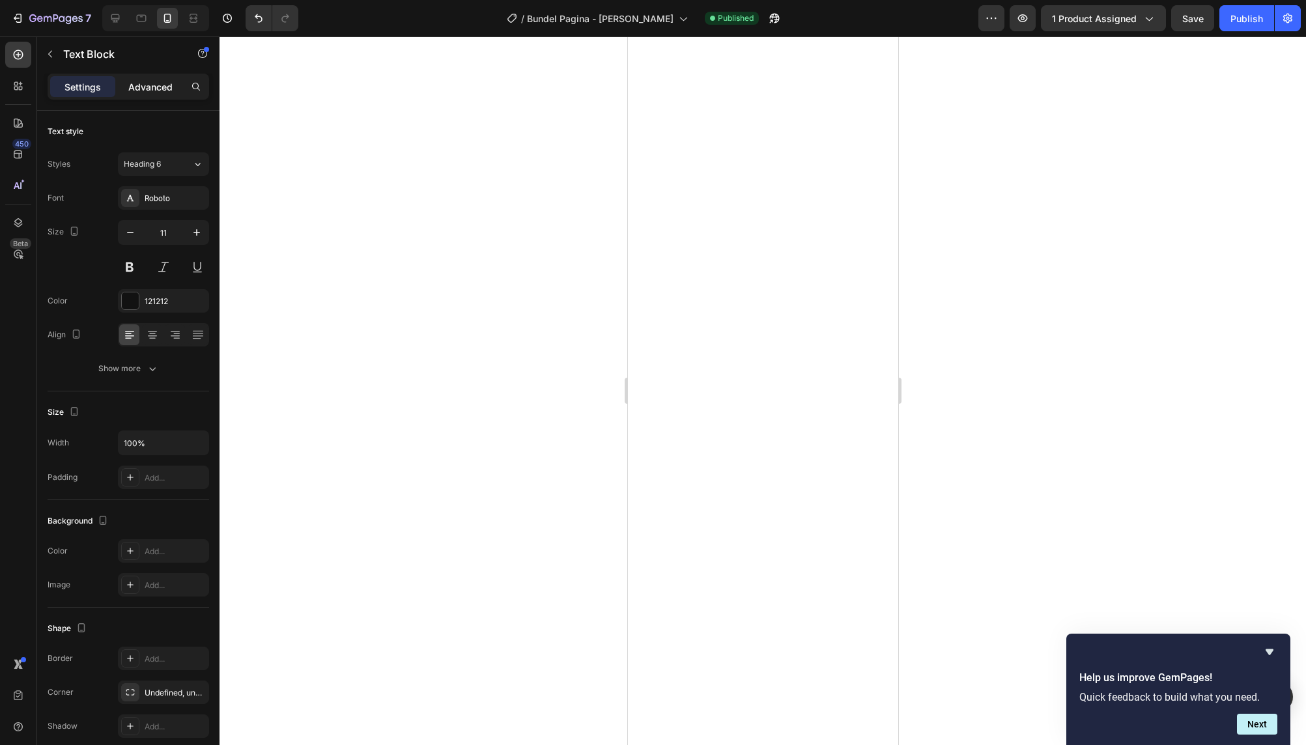
click at [142, 88] on p "Advanced" at bounding box center [150, 87] width 44 height 14
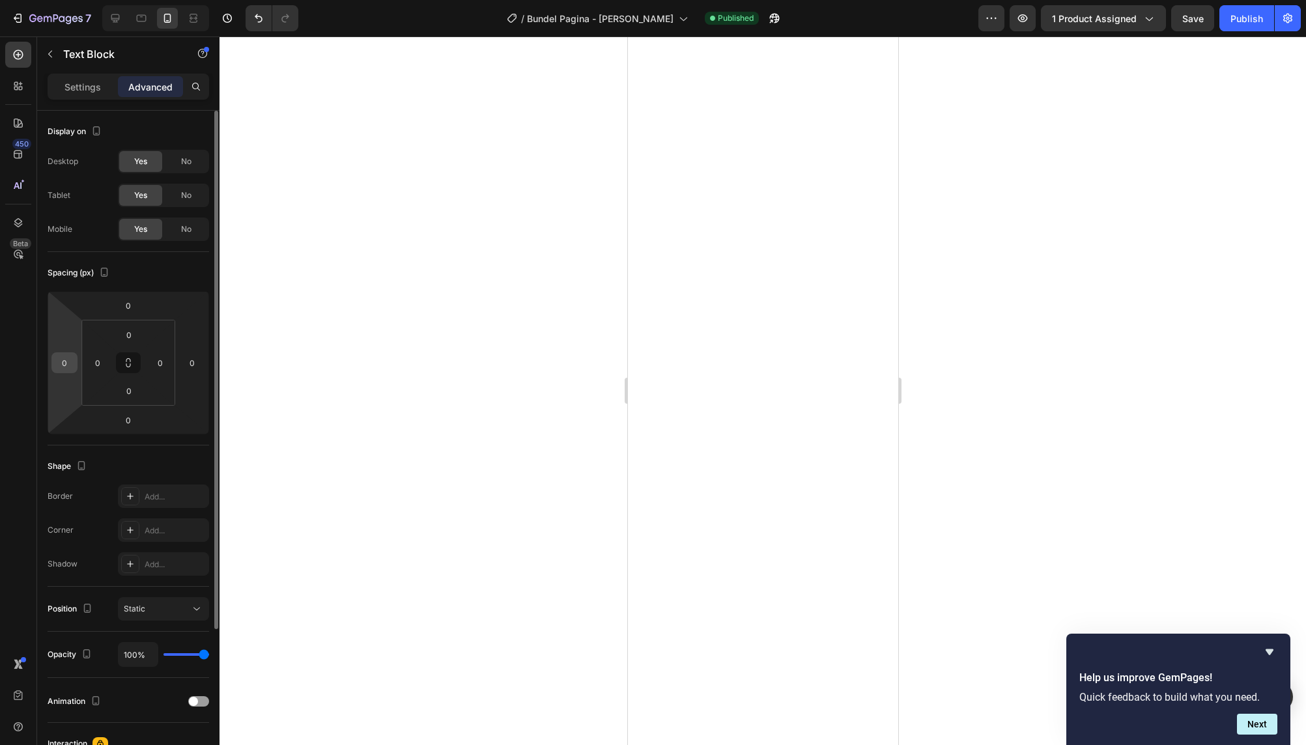
click at [66, 373] on div "0" at bounding box center [64, 362] width 26 height 21
click at [65, 369] on input "0" at bounding box center [65, 363] width 20 height 20
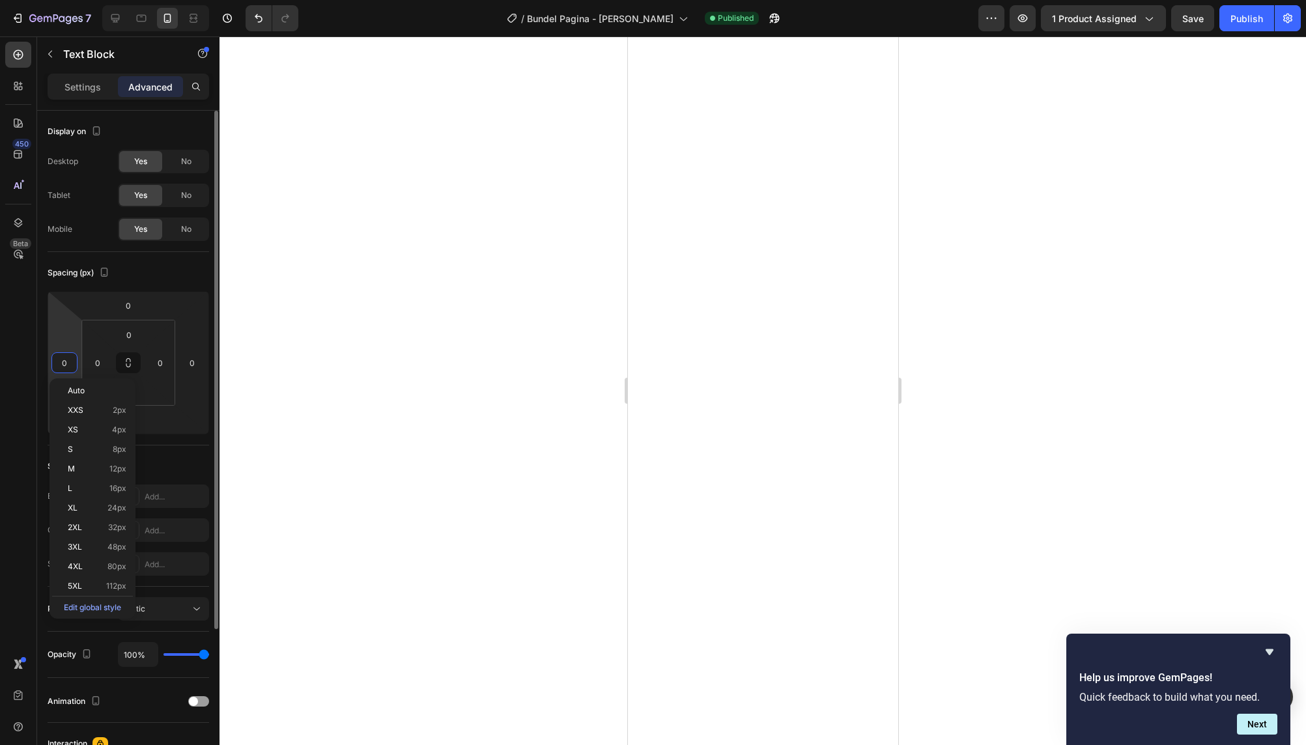
type input "2"
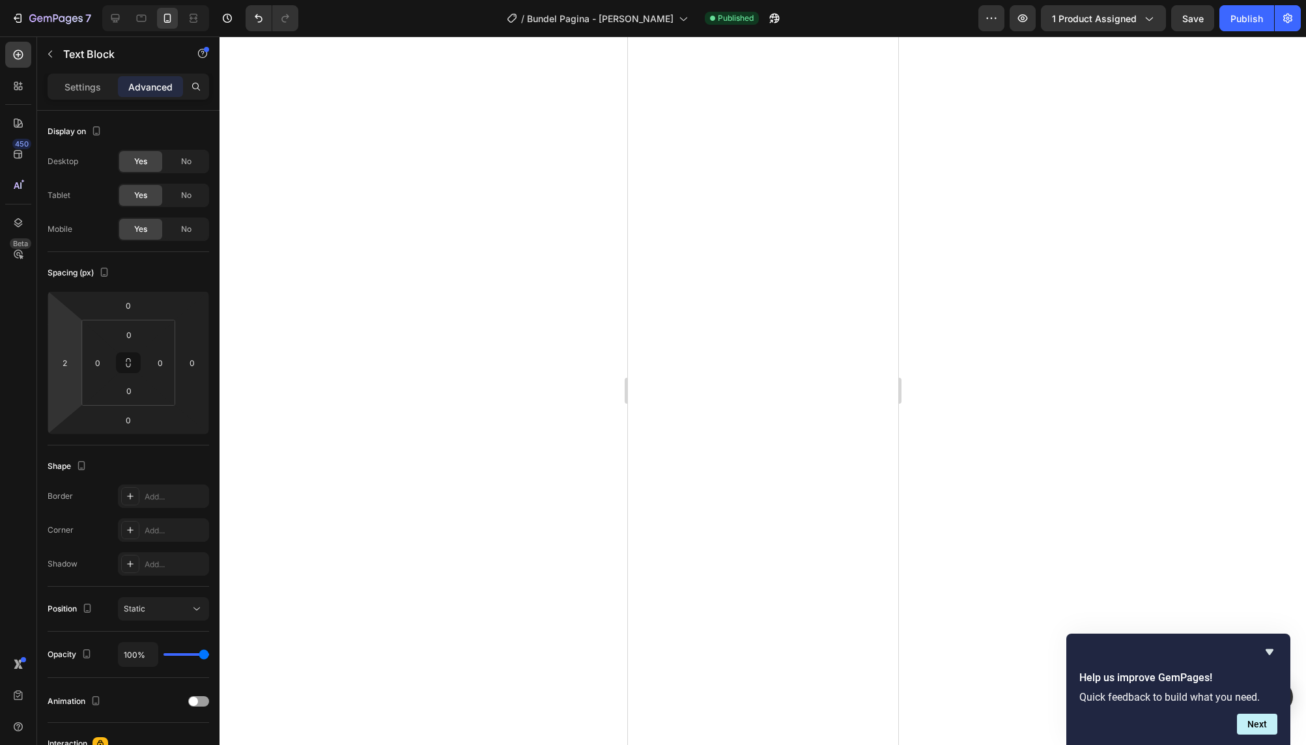
click at [287, 382] on div at bounding box center [762, 390] width 1086 height 709
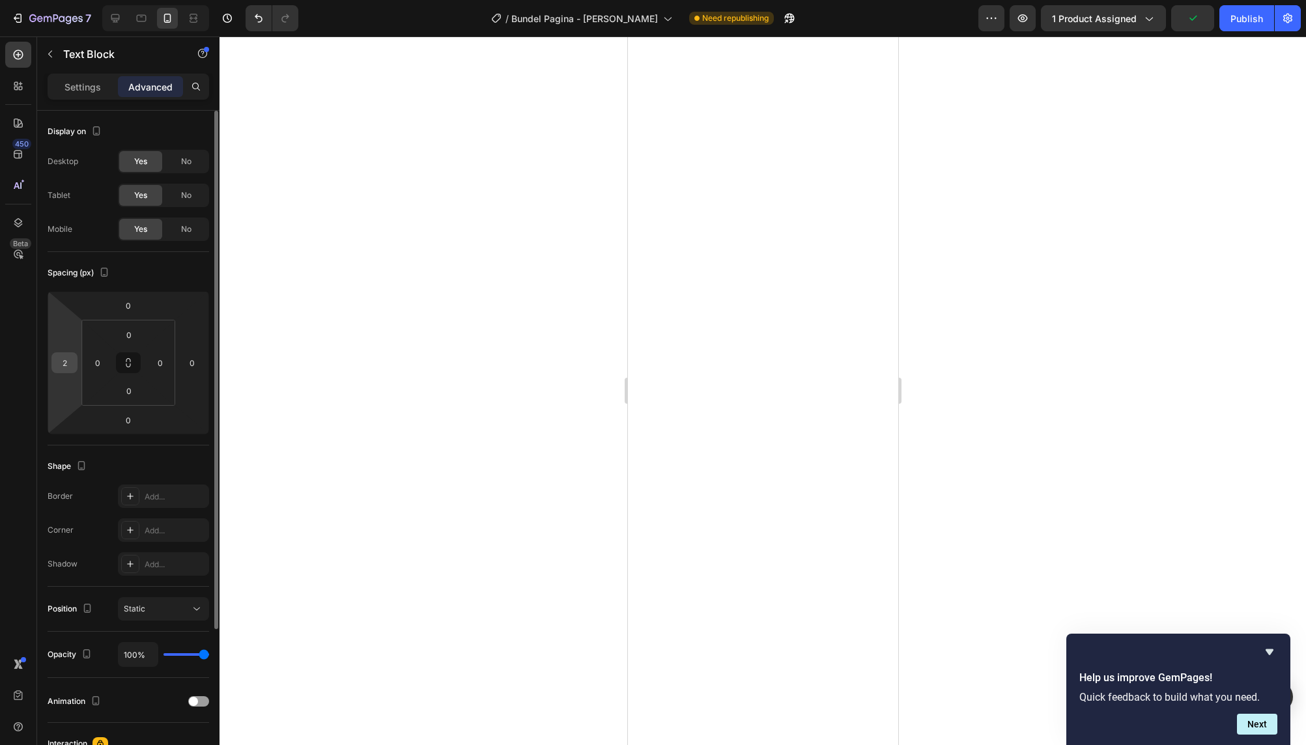
click at [66, 365] on input "2" at bounding box center [65, 363] width 20 height 20
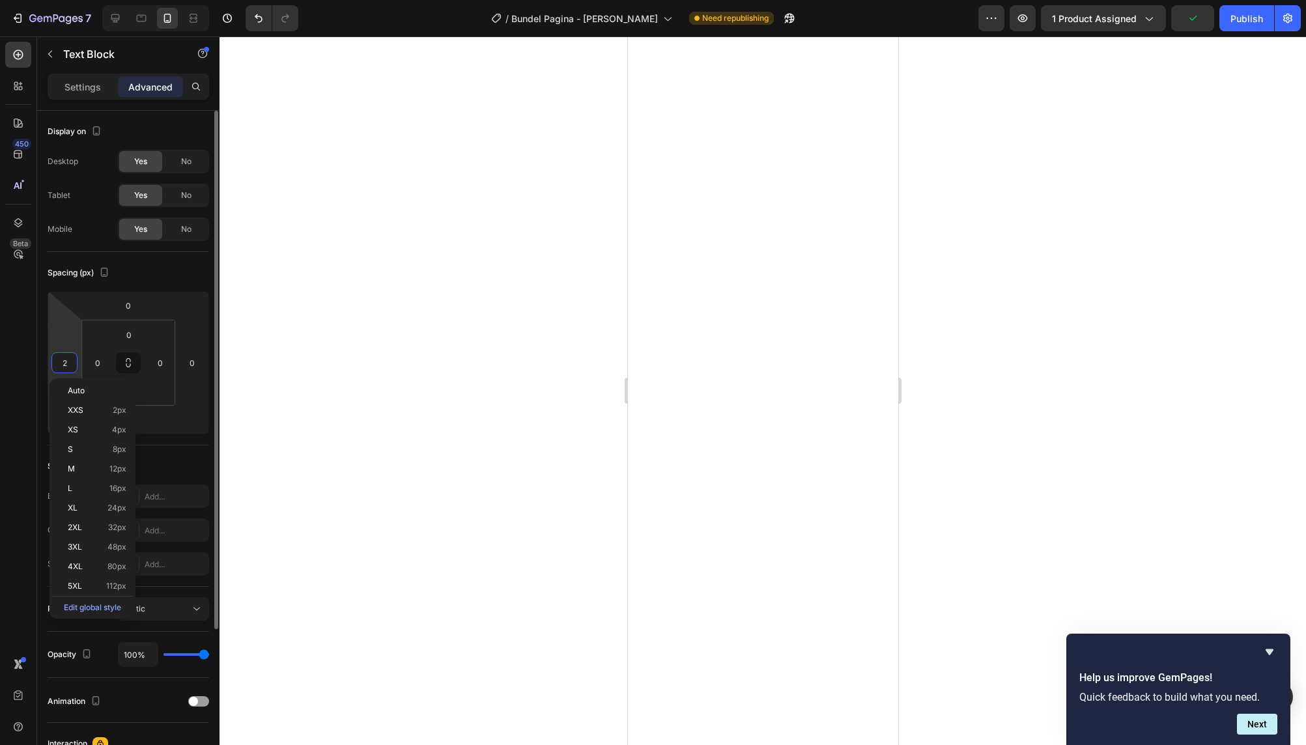
click at [66, 365] on input "2" at bounding box center [65, 363] width 20 height 20
type input "8"
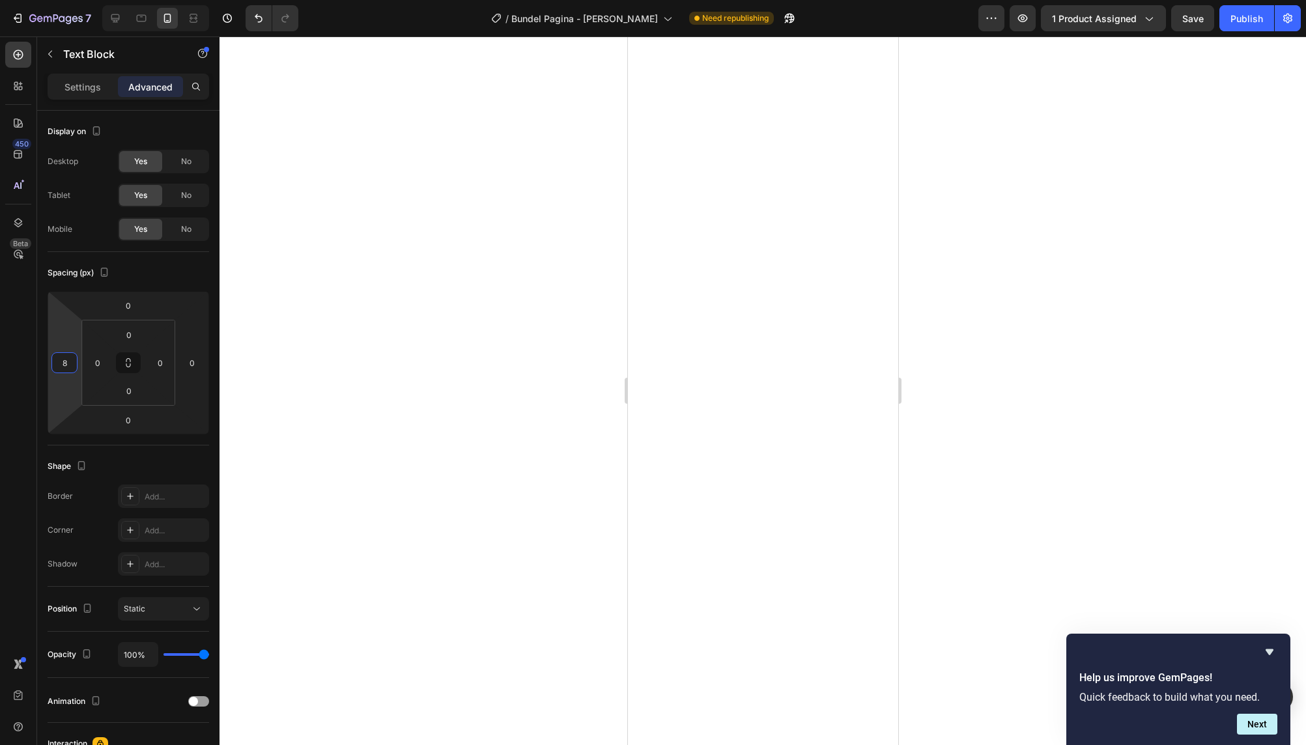
click at [471, 382] on div at bounding box center [762, 390] width 1086 height 709
click at [69, 0] on html "7 Version history / Bundel Pagina - Jeuk Vrij Need republishing Preview 1 produ…" at bounding box center [653, 0] width 1306 height 0
type input "0"
click at [355, 367] on div at bounding box center [762, 390] width 1086 height 709
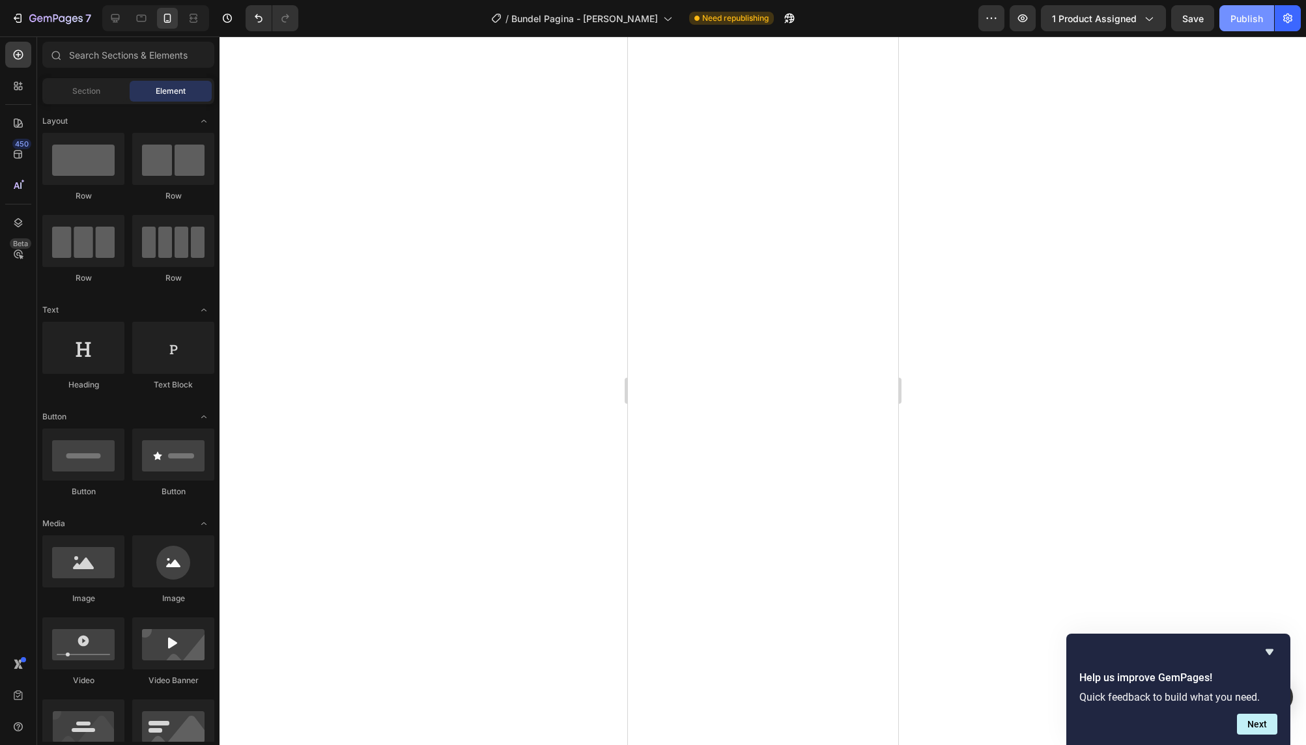
click at [1249, 17] on div "Publish" at bounding box center [1246, 19] width 33 height 14
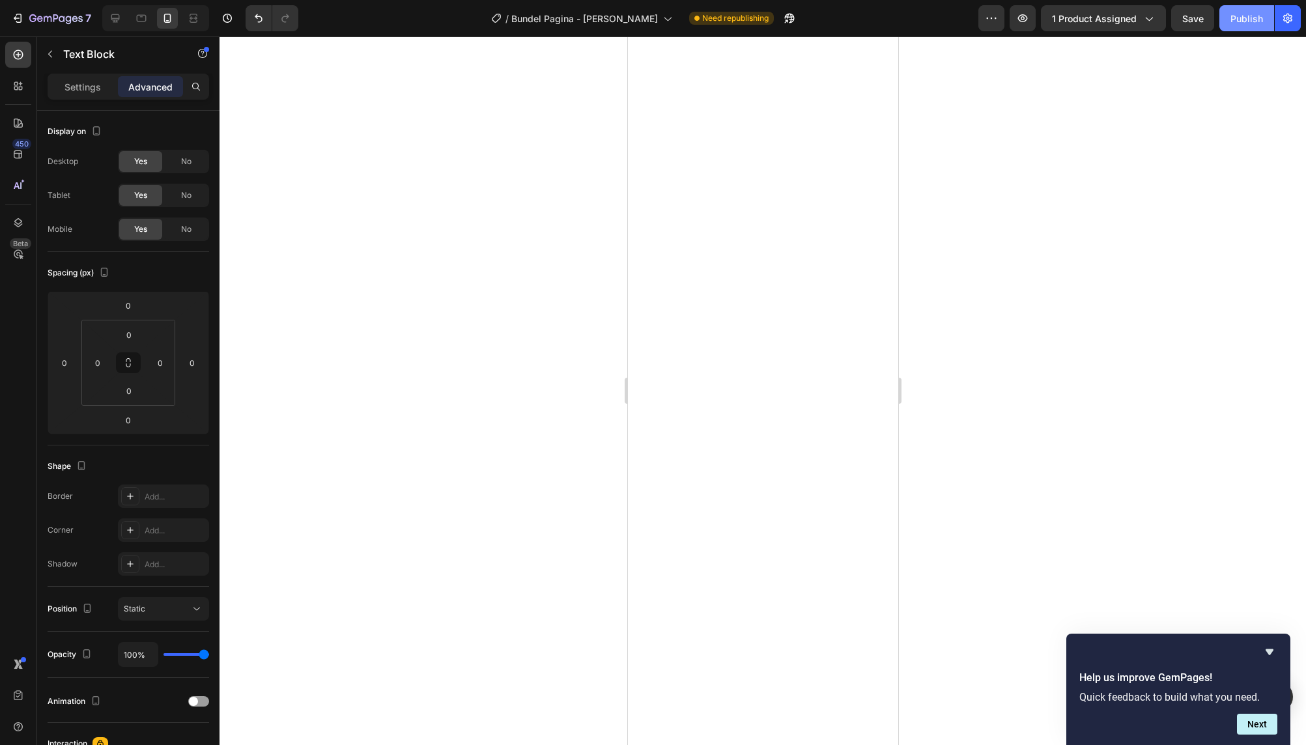
click at [1241, 24] on button "Publish" at bounding box center [1246, 18] width 55 height 26
click at [533, 386] on div at bounding box center [762, 390] width 1086 height 709
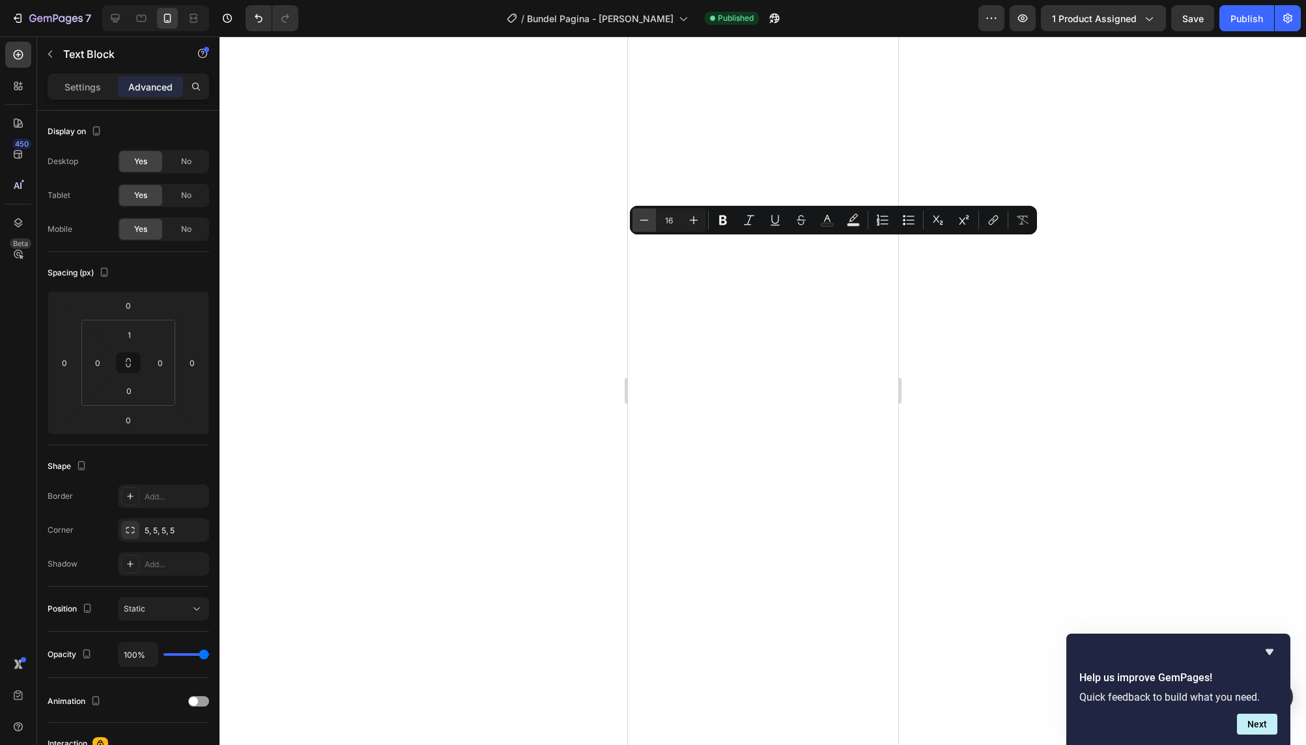
click at [642, 223] on icon "Editor contextual toolbar" at bounding box center [644, 220] width 13 height 13
type input "15"
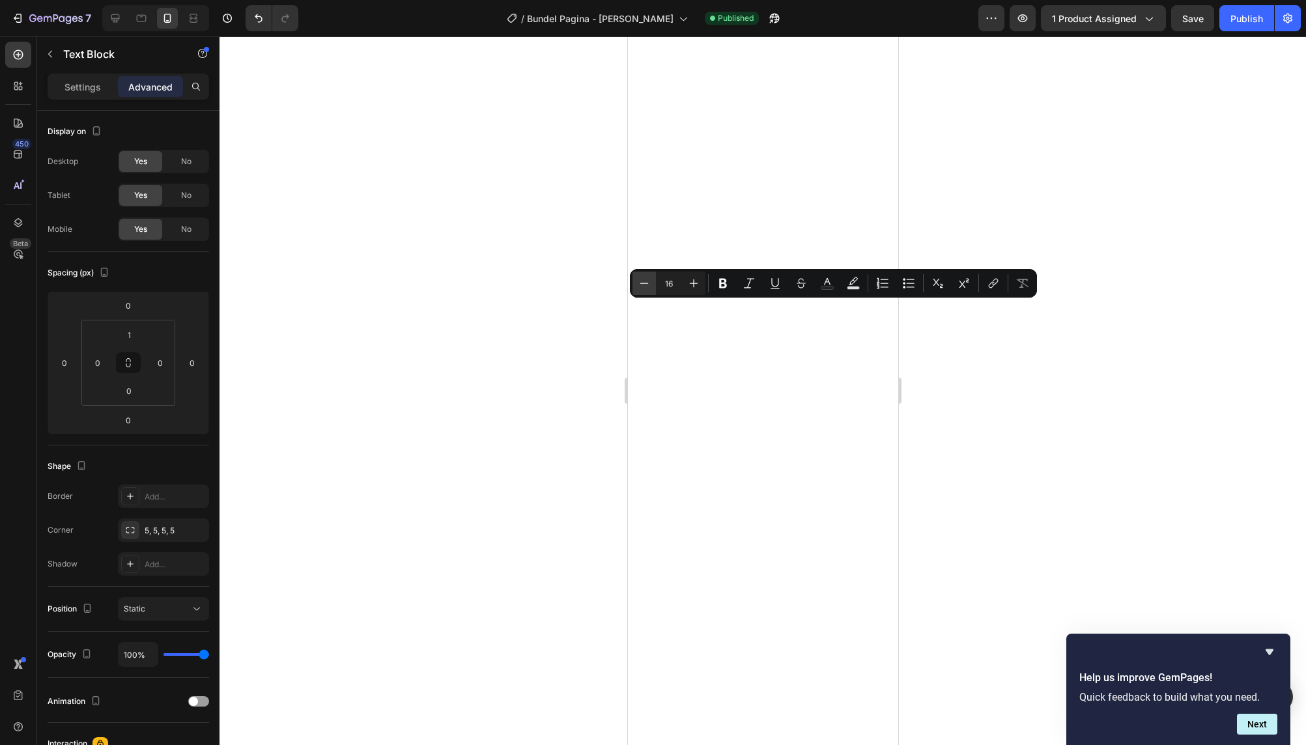
click at [641, 285] on icon "Editor contextual toolbar" at bounding box center [644, 283] width 13 height 13
type input "15"
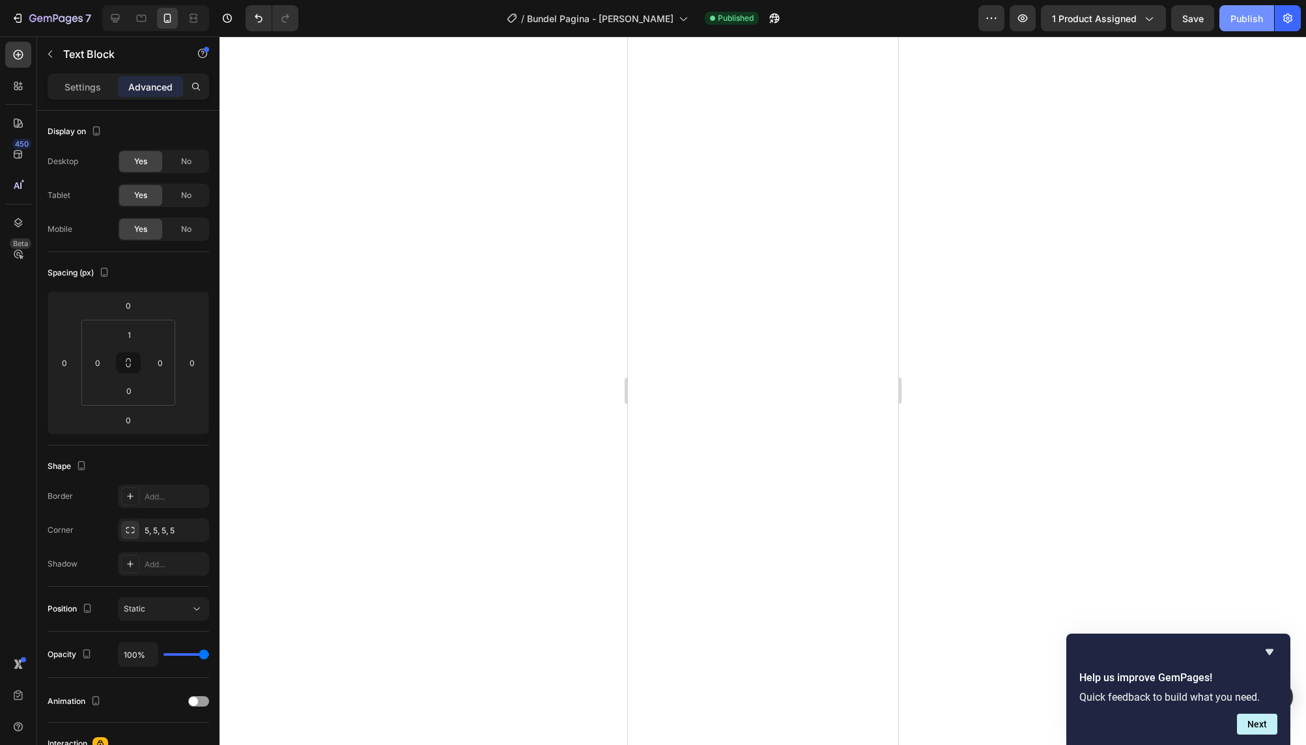
click at [1240, 14] on div "Publish" at bounding box center [1246, 19] width 33 height 14
click at [464, 341] on div at bounding box center [762, 390] width 1086 height 709
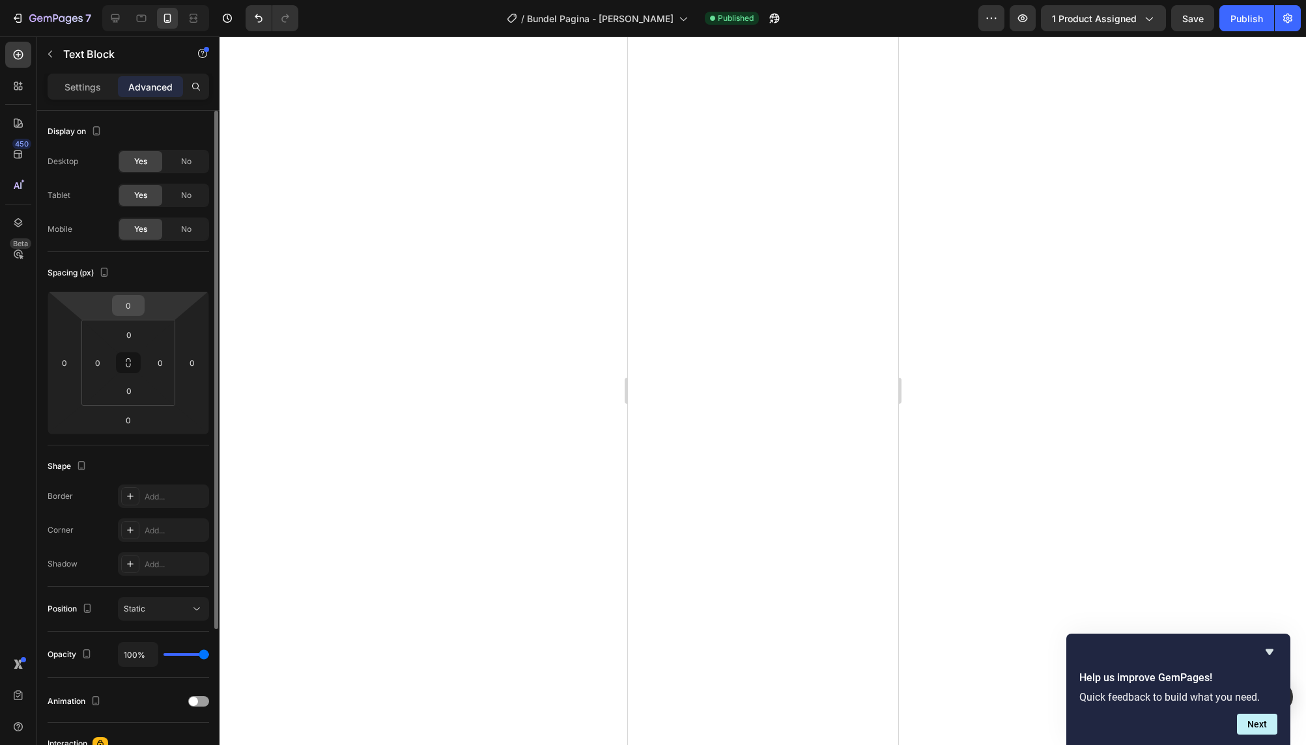
click at [130, 310] on input "0" at bounding box center [128, 306] width 26 height 20
type input "5"
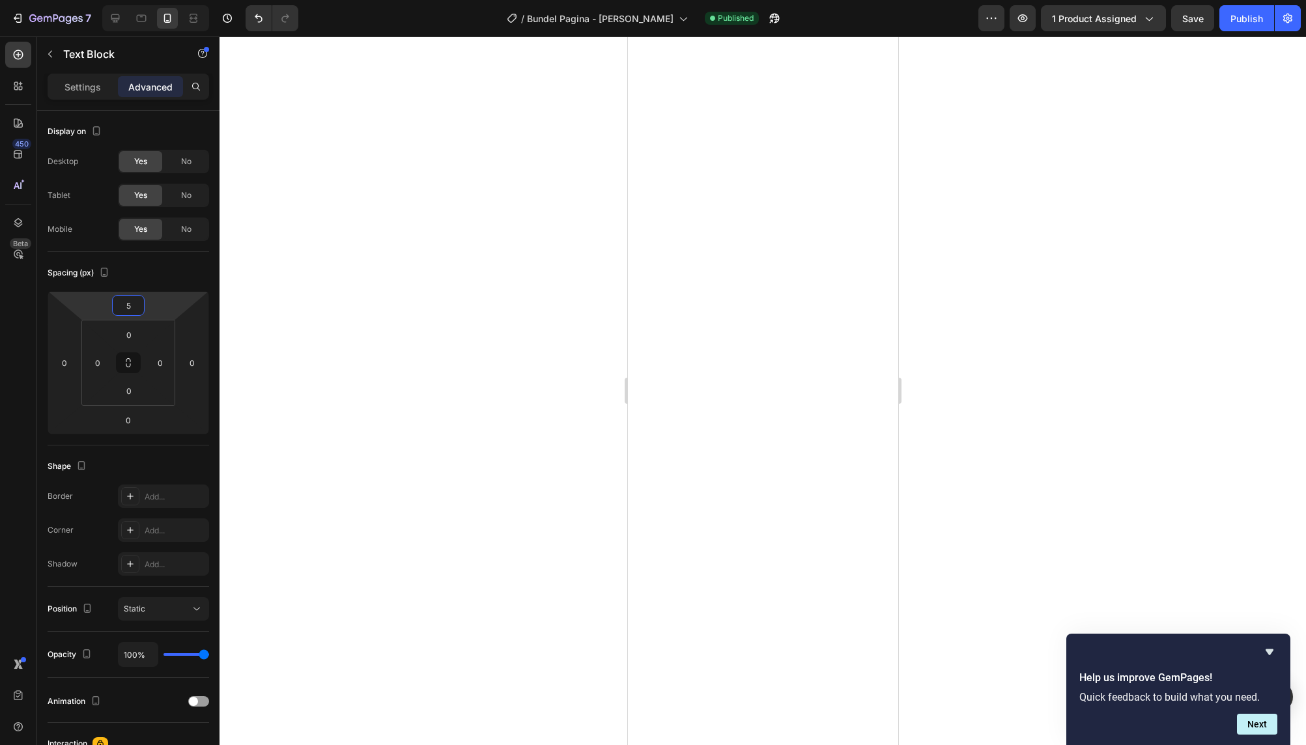
click at [451, 365] on div at bounding box center [762, 390] width 1086 height 709
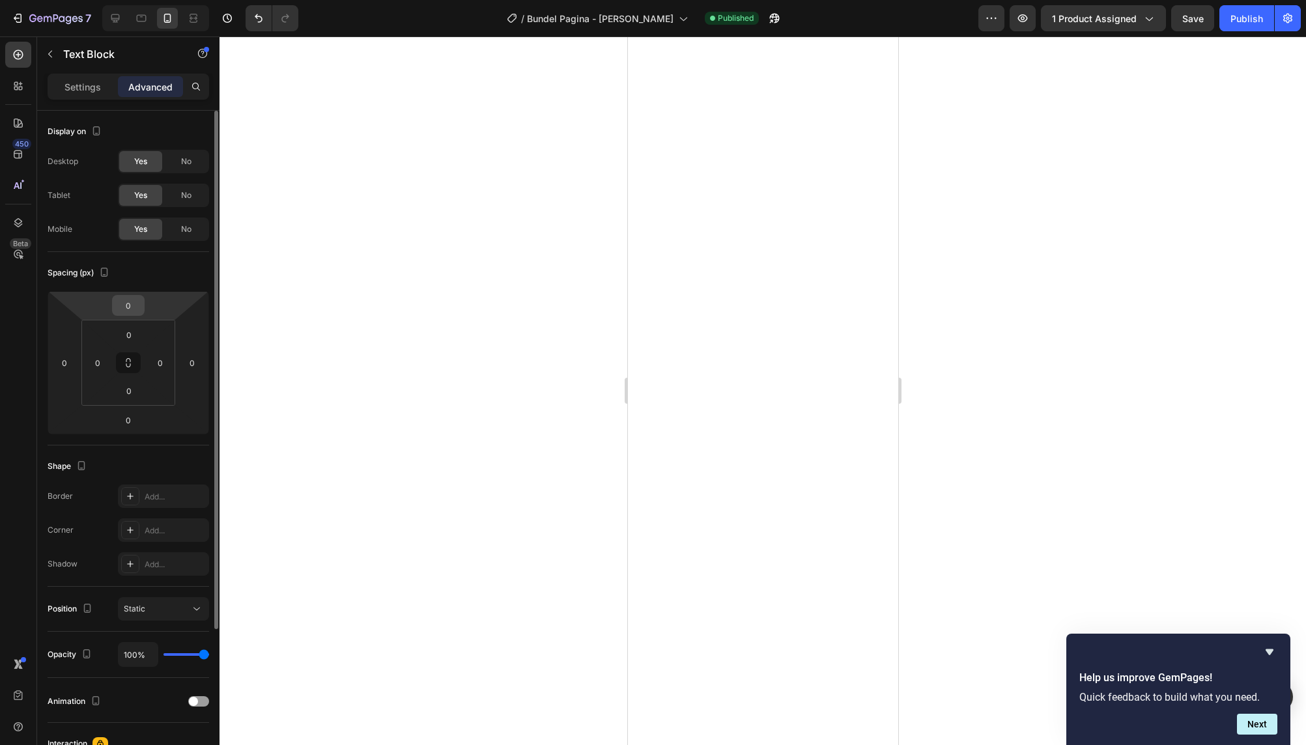
click at [134, 305] on input "0" at bounding box center [128, 306] width 26 height 20
type input "5"
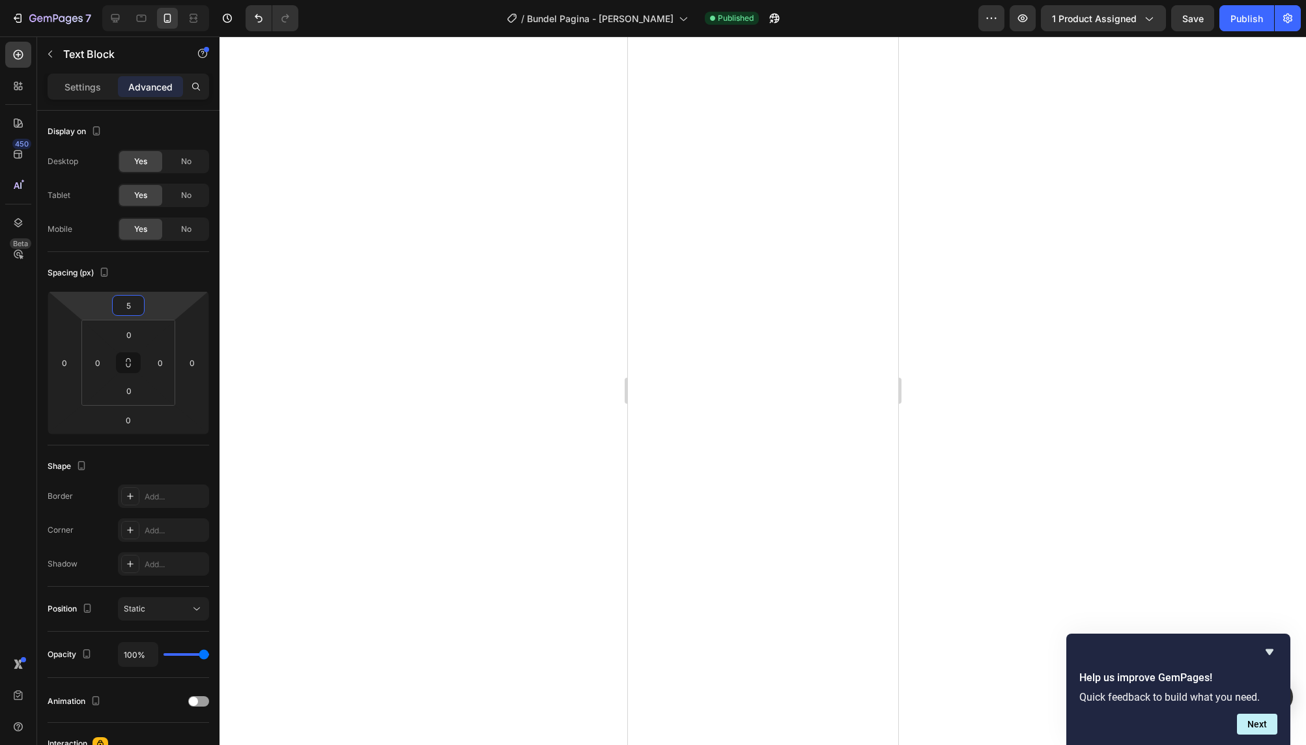
click at [440, 358] on div at bounding box center [762, 390] width 1086 height 709
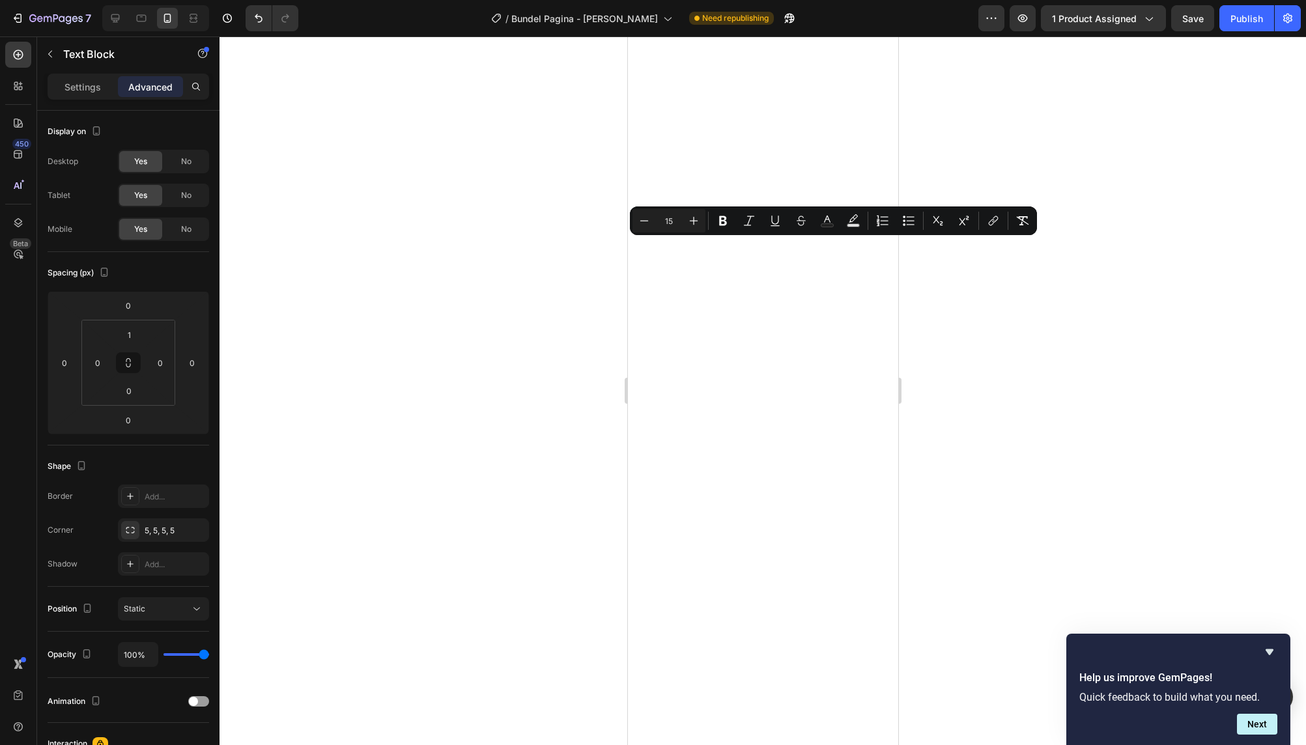
click at [612, 259] on div at bounding box center [762, 390] width 1086 height 709
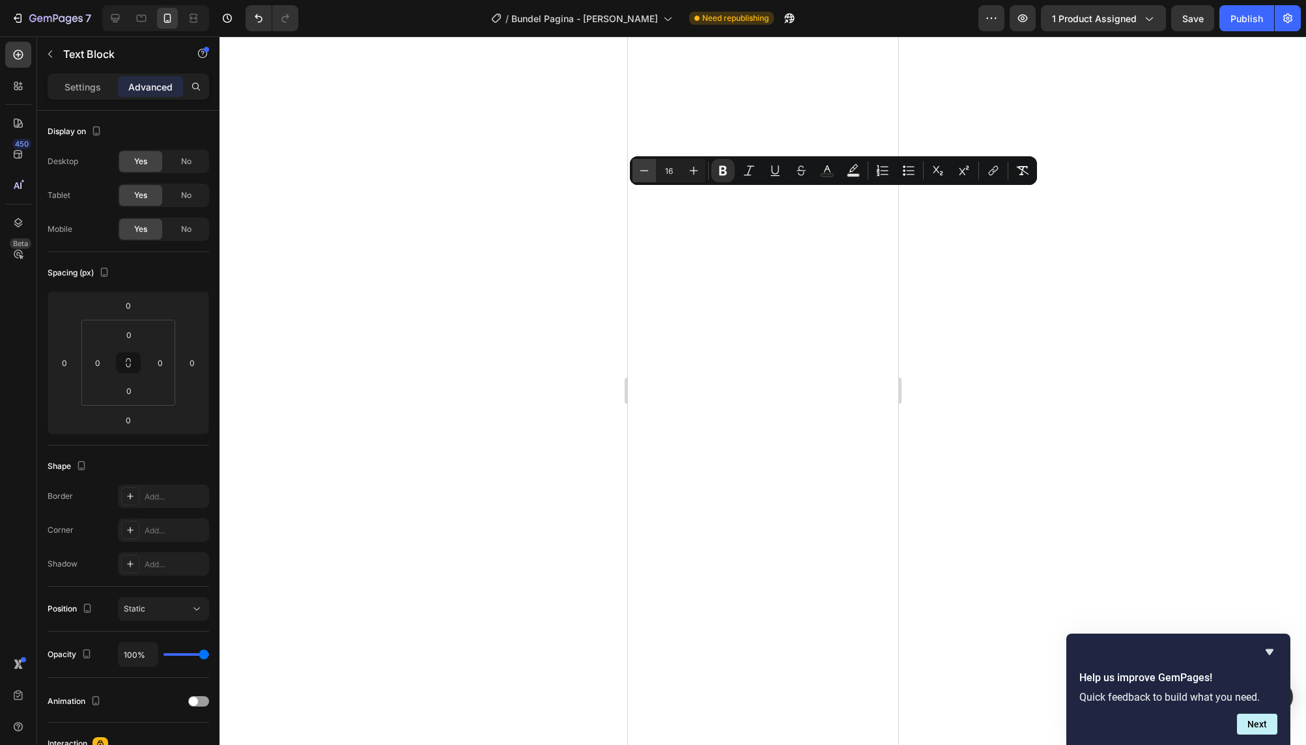
click at [643, 173] on icon "Editor contextual toolbar" at bounding box center [644, 170] width 13 height 13
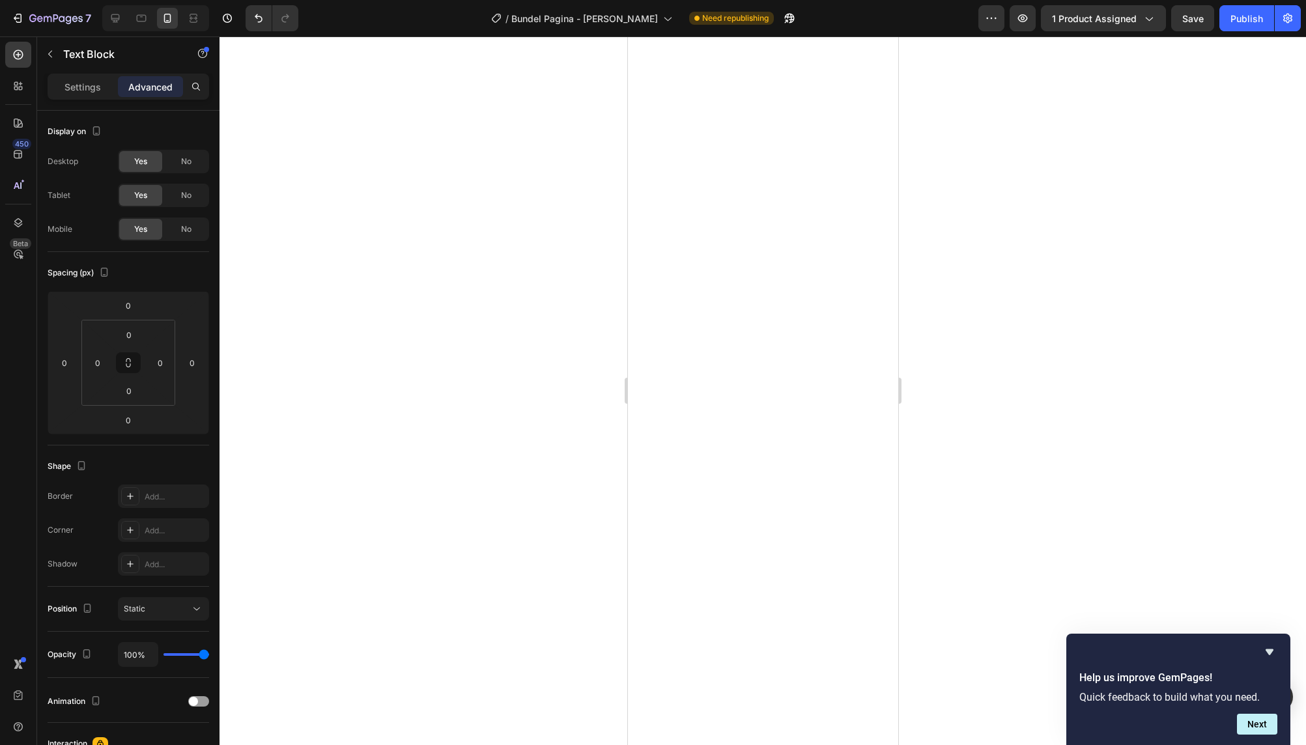
click at [606, 212] on div at bounding box center [762, 390] width 1086 height 709
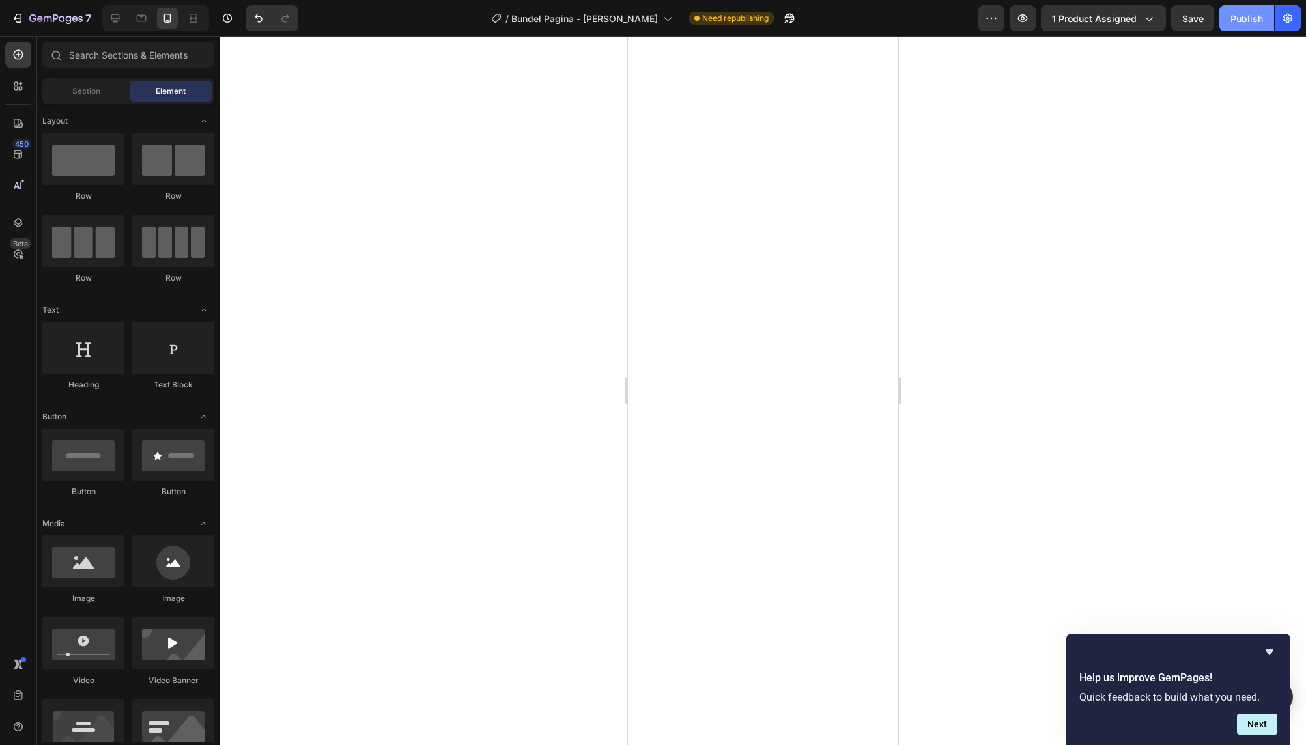
click at [1237, 22] on div "Publish" at bounding box center [1246, 19] width 33 height 14
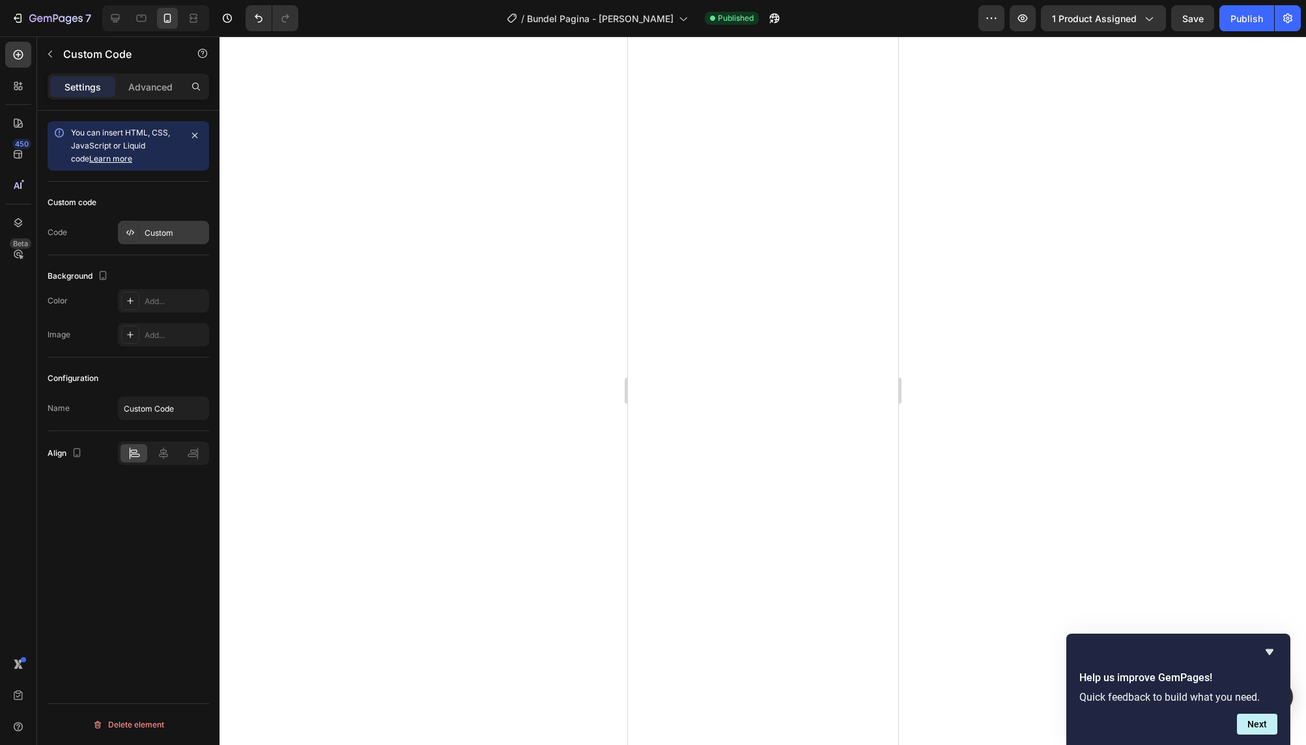
click at [149, 234] on div "Custom" at bounding box center [175, 233] width 61 height 12
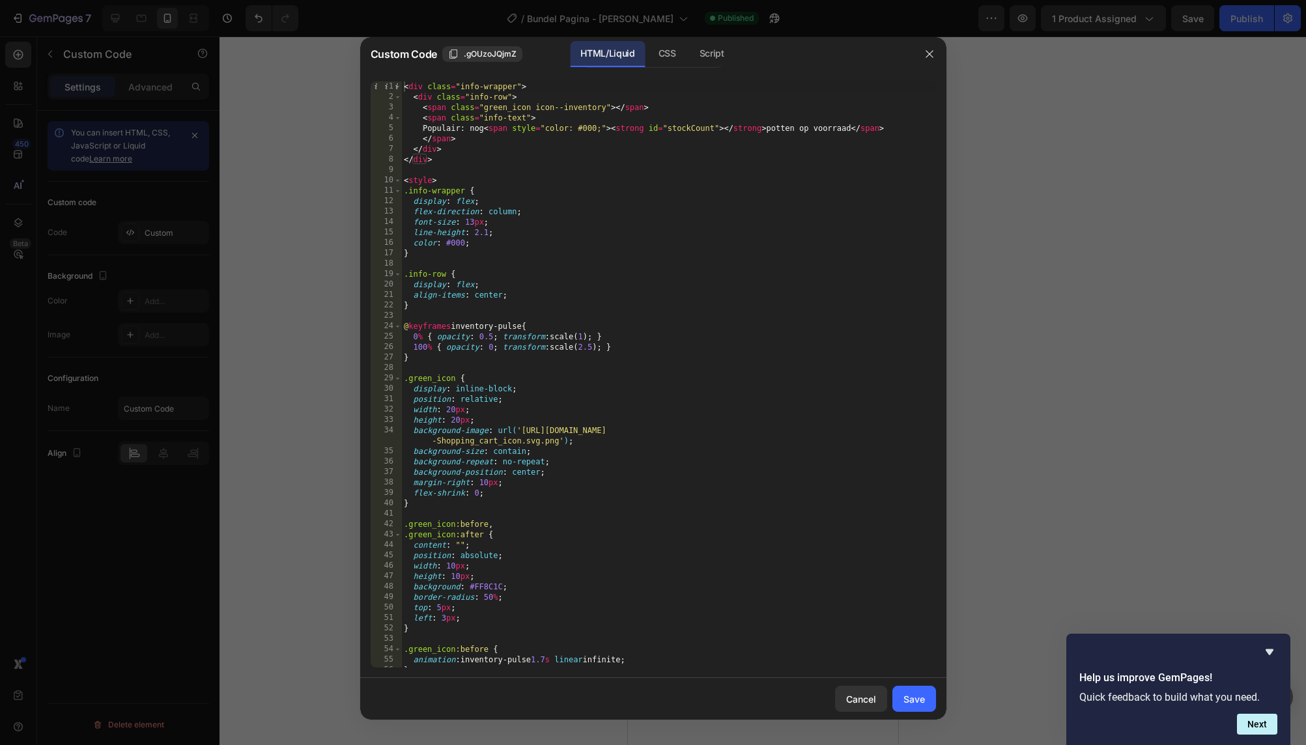
click at [569, 238] on div "< div class = "info-wrapper" > < div class = "info-row" > < span class = "green…" at bounding box center [668, 384] width 535 height 607
click at [574, 475] on div "< div class = "info-wrapper" > < div class = "info-row" > < span class = "green…" at bounding box center [668, 384] width 535 height 607
click at [470, 132] on div "< div class = "info-wrapper" > < div class = "info-row" > < span class = "green…" at bounding box center [668, 384] width 535 height 607
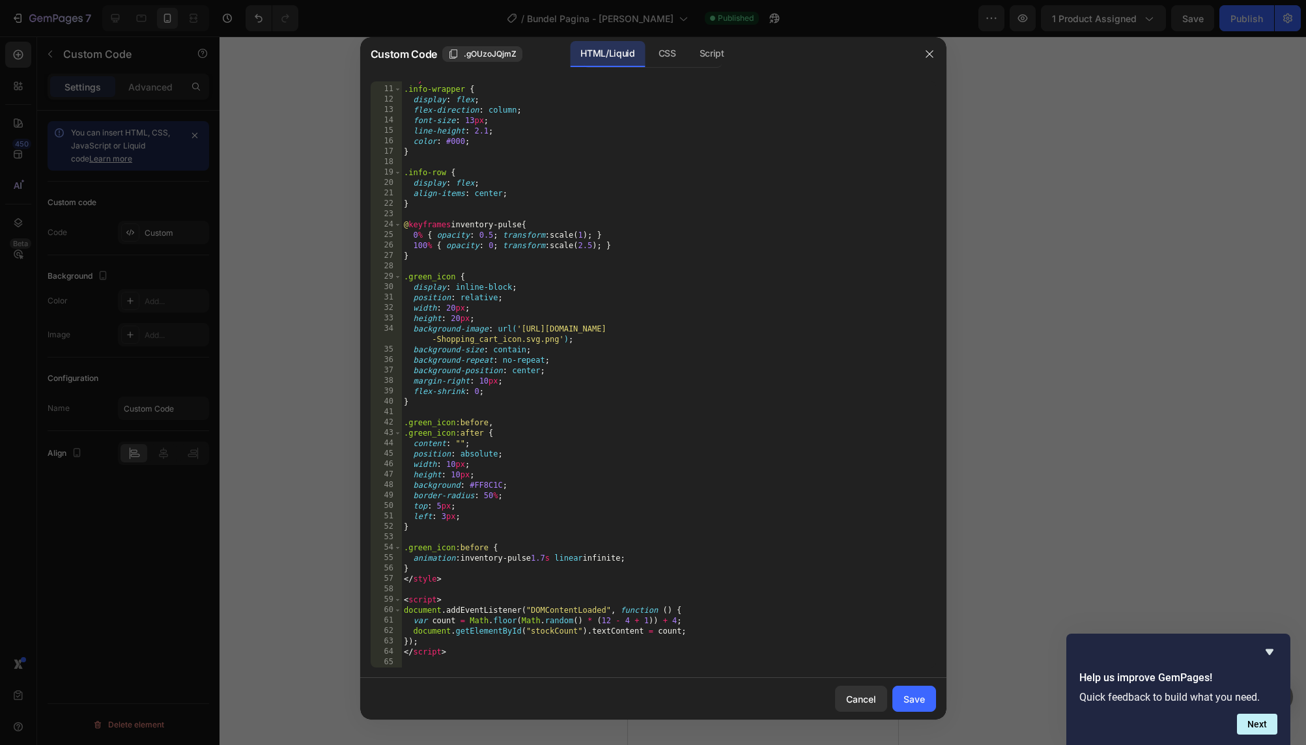
scroll to position [102, 0]
click at [610, 623] on div "< style > .info-wrapper { display : flex ; flex-direction : column ; font-size …" at bounding box center [668, 377] width 535 height 607
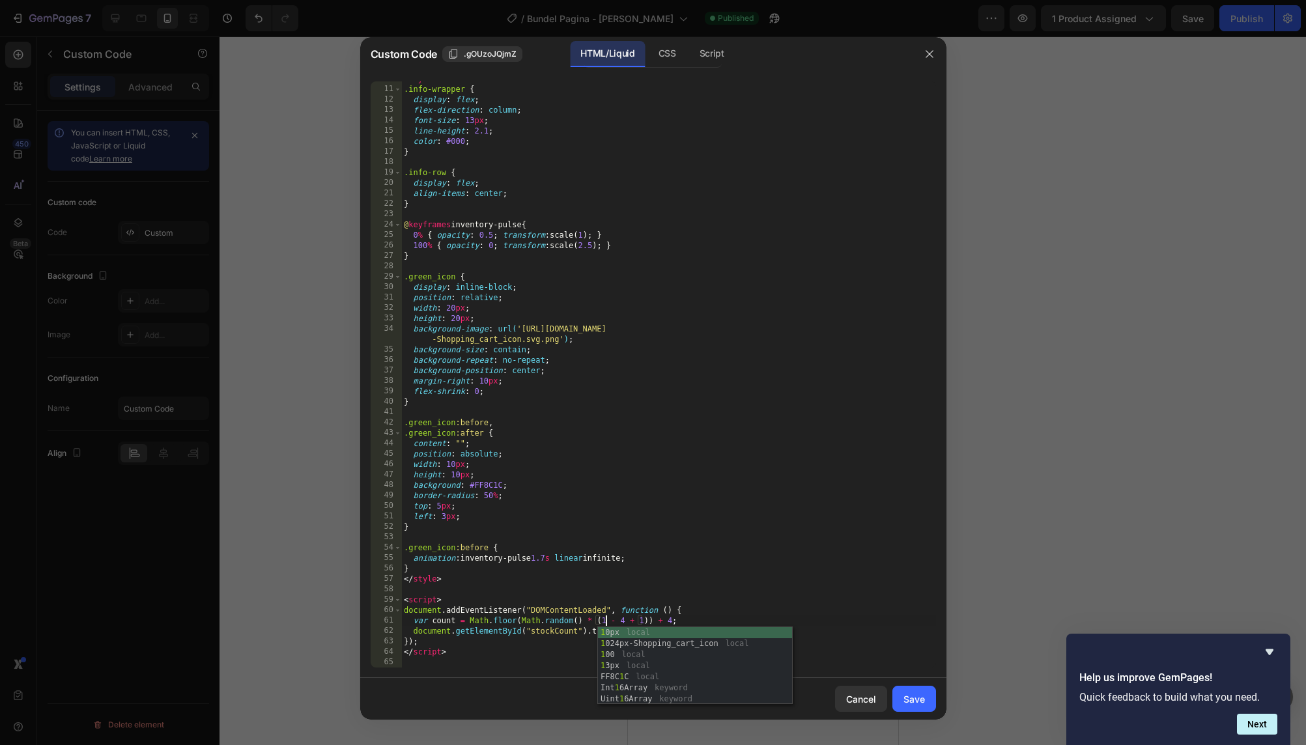
scroll to position [0, 17]
click at [679, 567] on div "< style > .info-wrapper { display : flex ; flex-direction : column ; font-size …" at bounding box center [668, 377] width 535 height 607
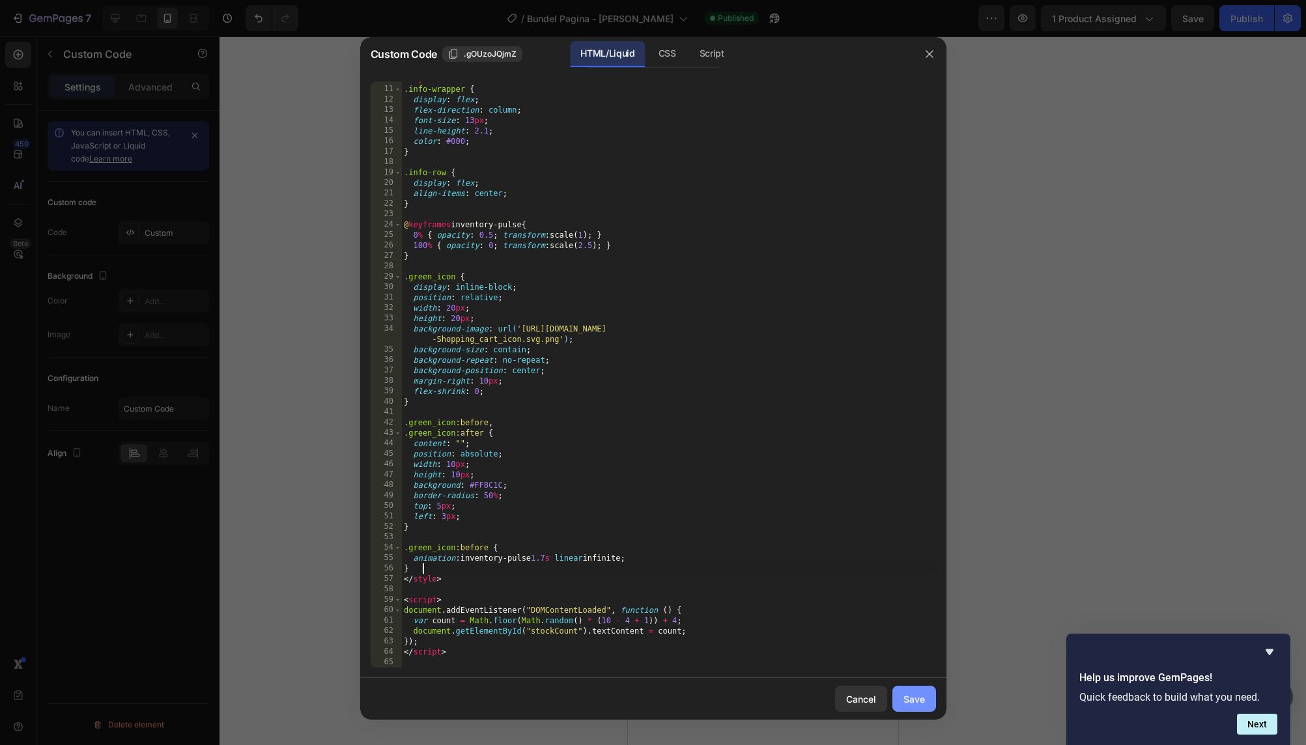
type textarea "}"
click at [914, 698] on div "Save" at bounding box center [913, 699] width 21 height 14
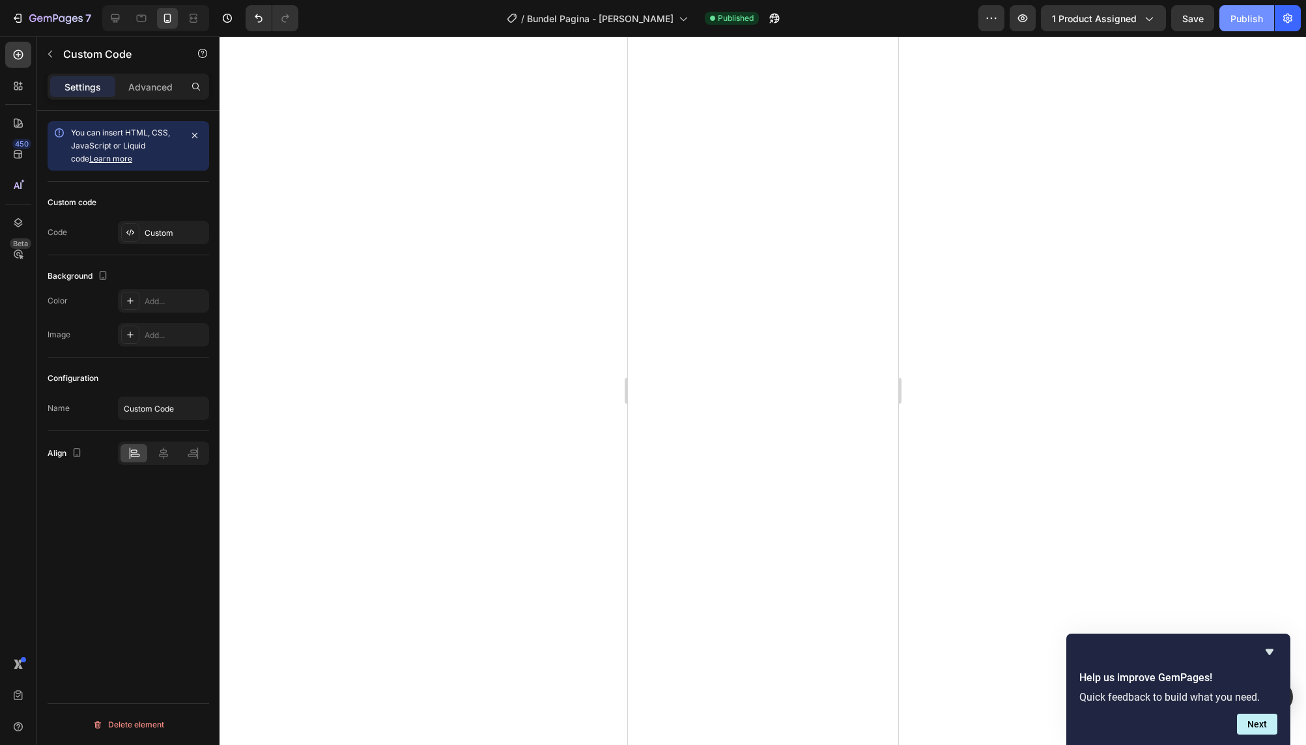
click at [1253, 20] on div "Publish" at bounding box center [1246, 19] width 33 height 14
